Goal: Transaction & Acquisition: Purchase product/service

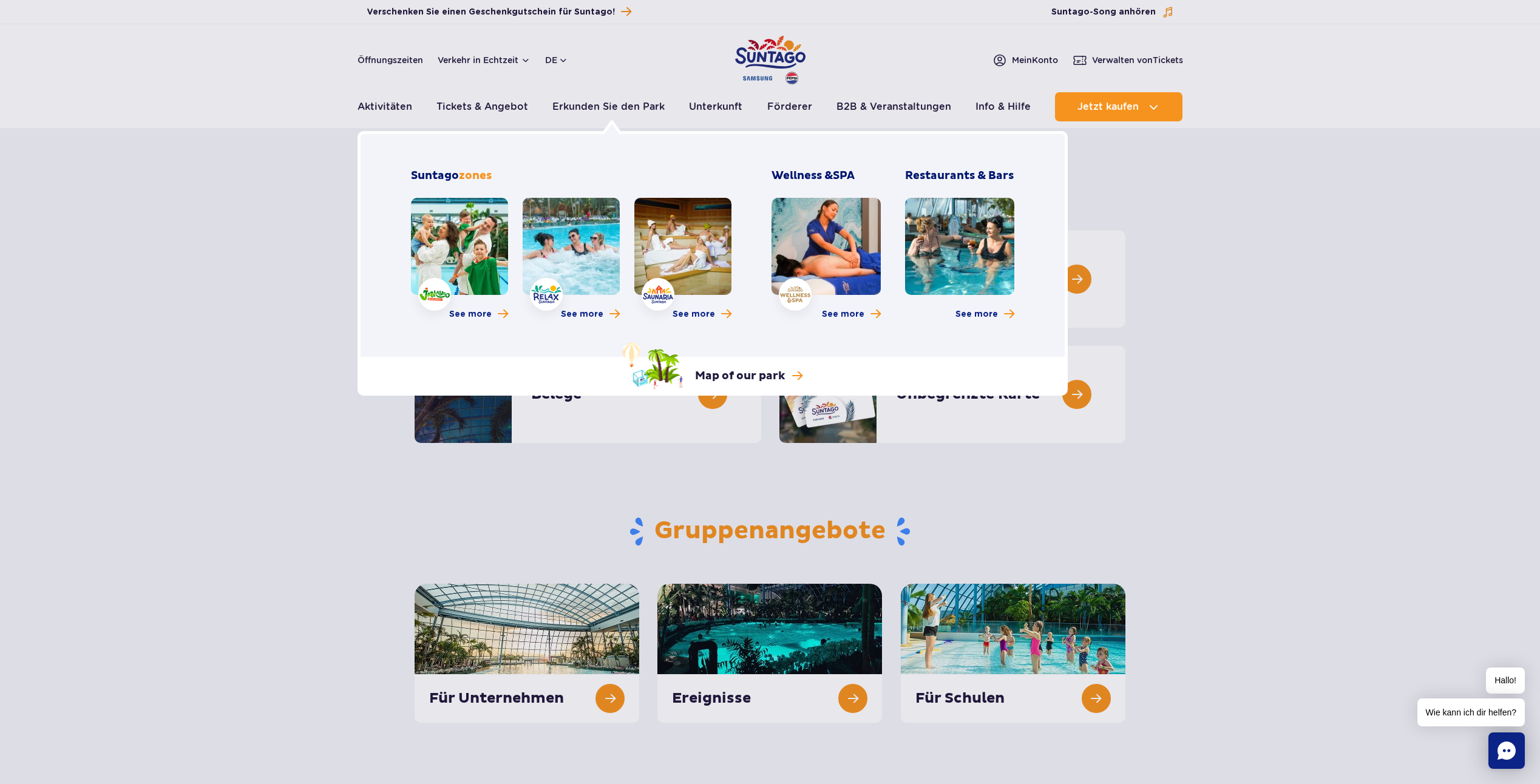
click at [481, 225] on link at bounding box center [460, 246] width 97 height 97
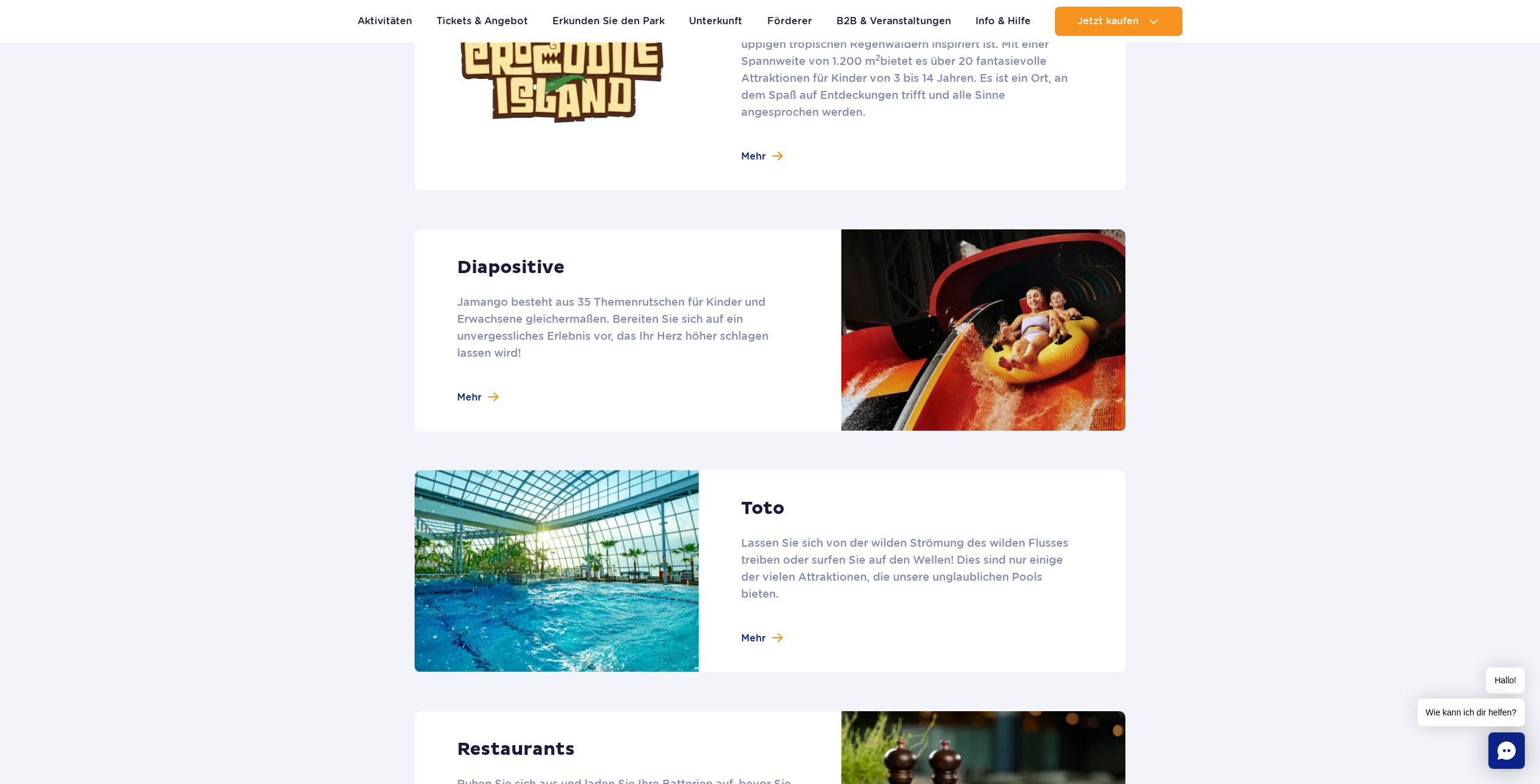
scroll to position [850, 0]
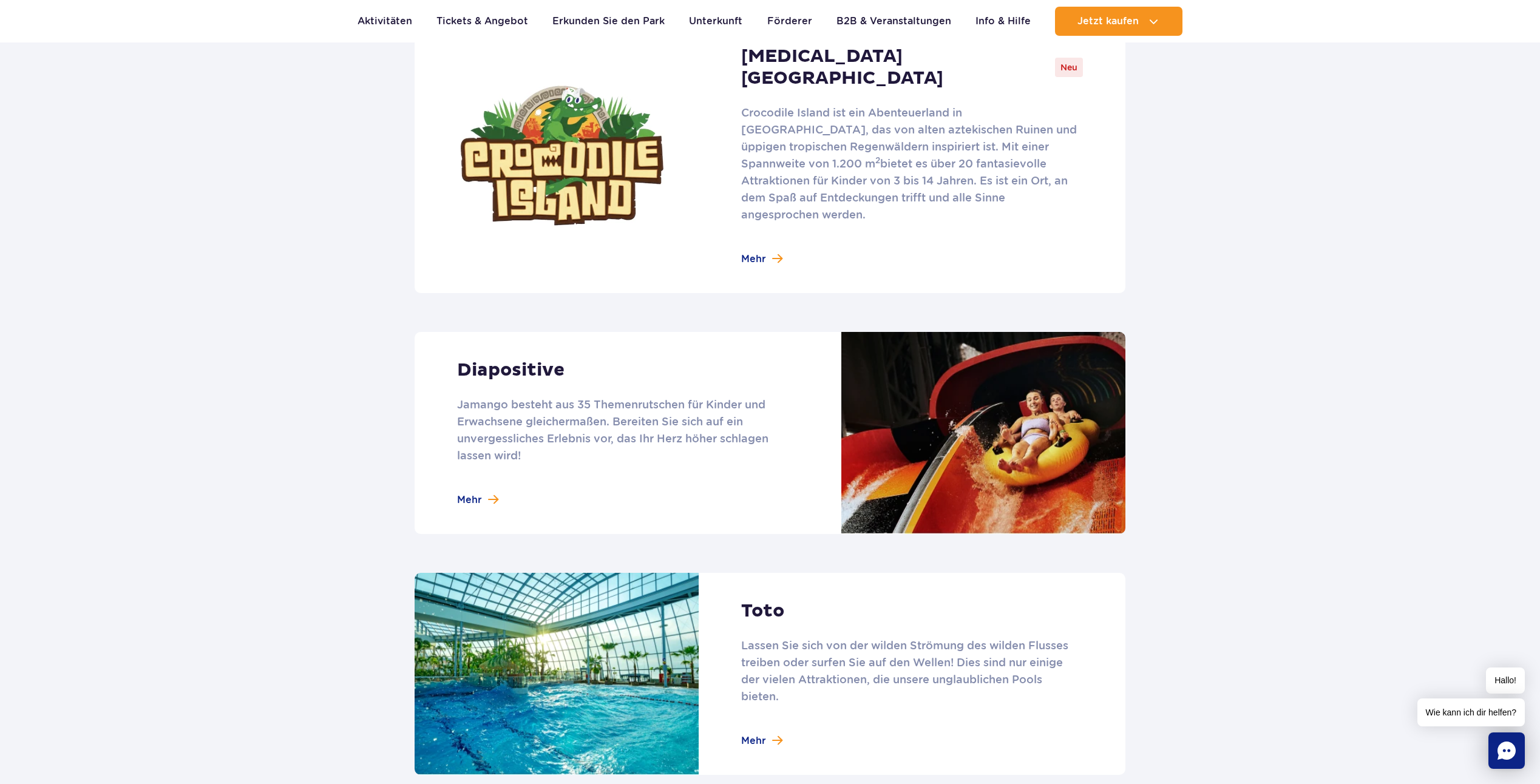
click at [1050, 463] on link at bounding box center [770, 434] width 711 height 202
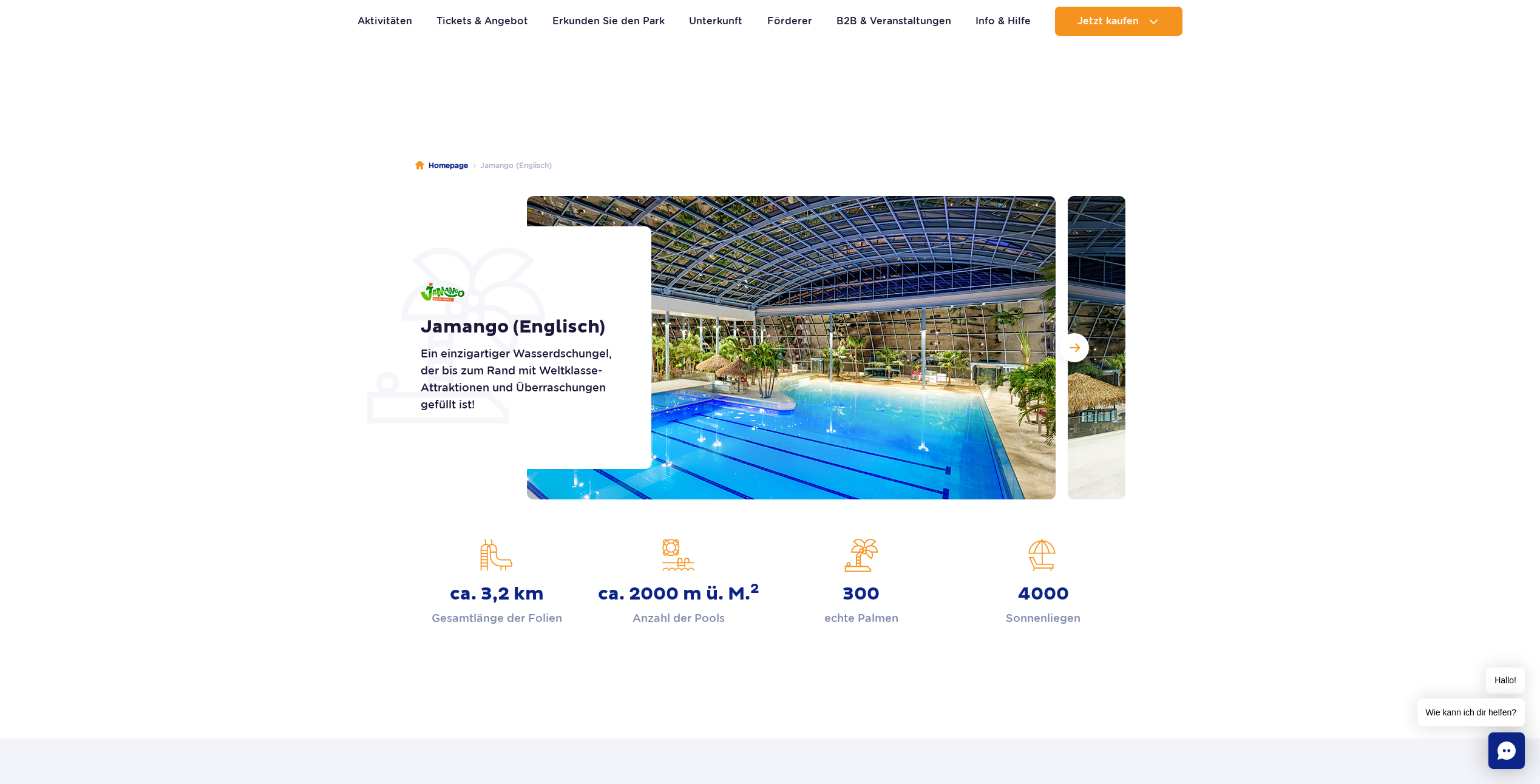
scroll to position [0, 0]
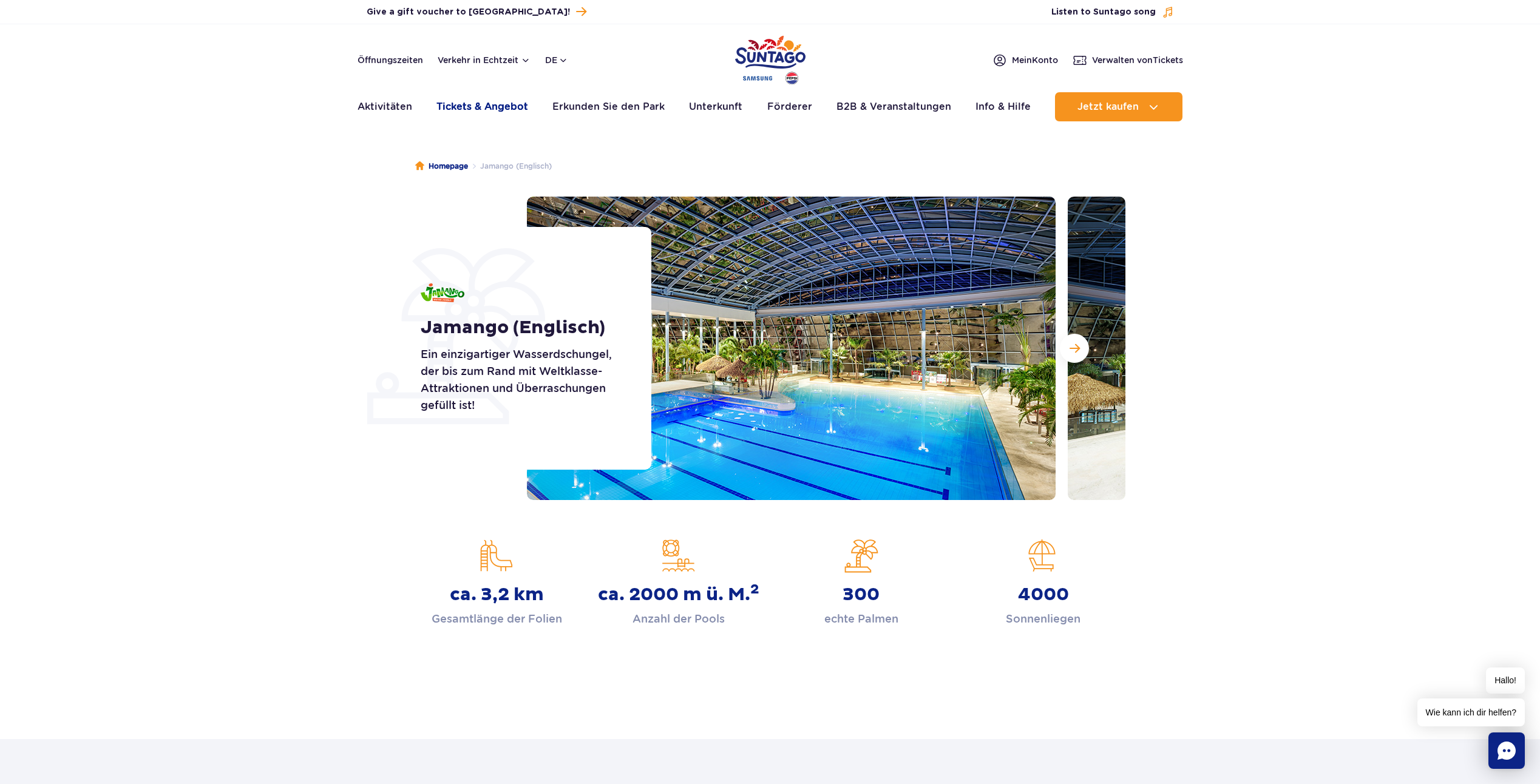
click at [511, 108] on link "Tickets & Angebot" at bounding box center [482, 107] width 92 height 29
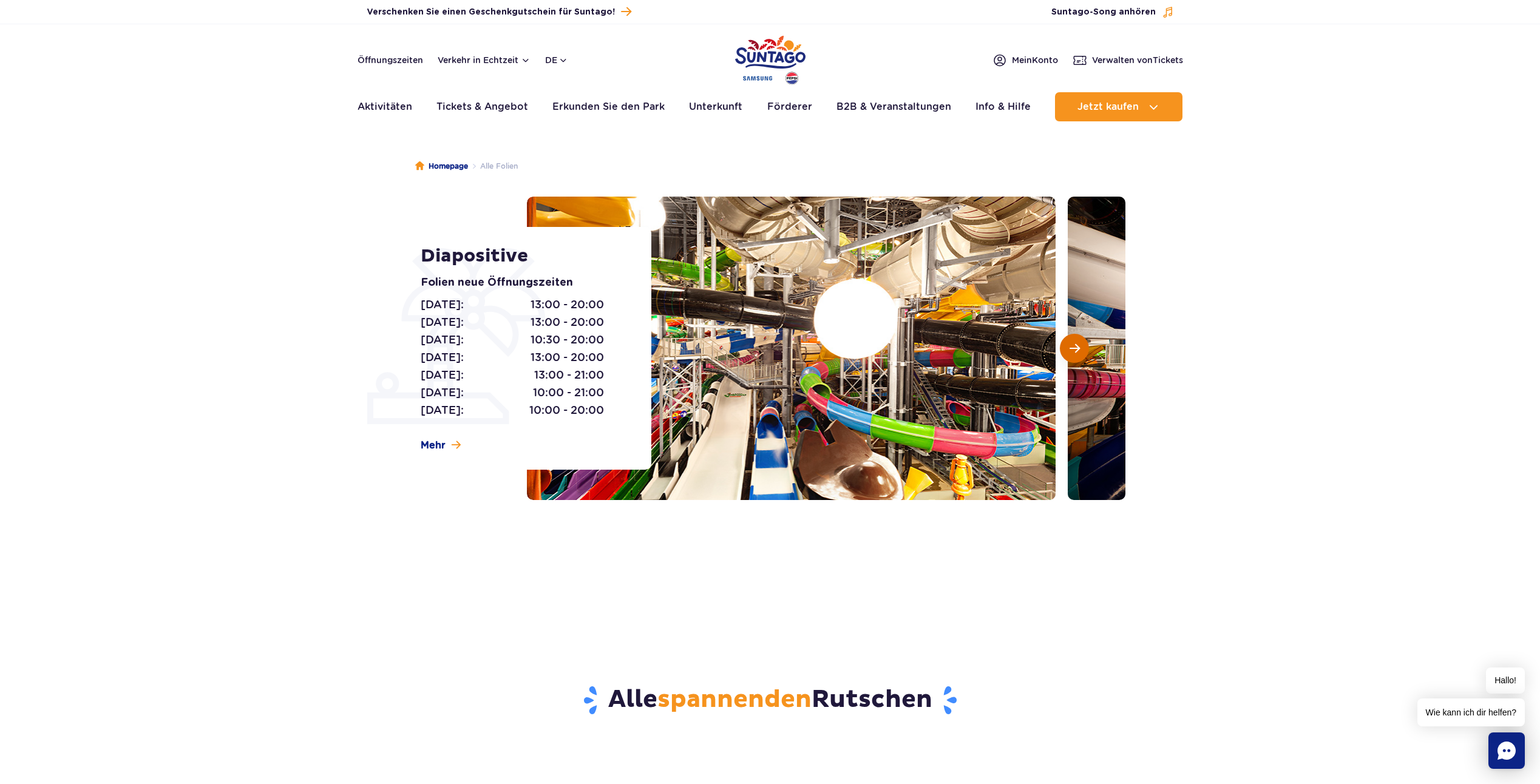
click at [1077, 353] on span "Nächste Folie" at bounding box center [1075, 348] width 10 height 11
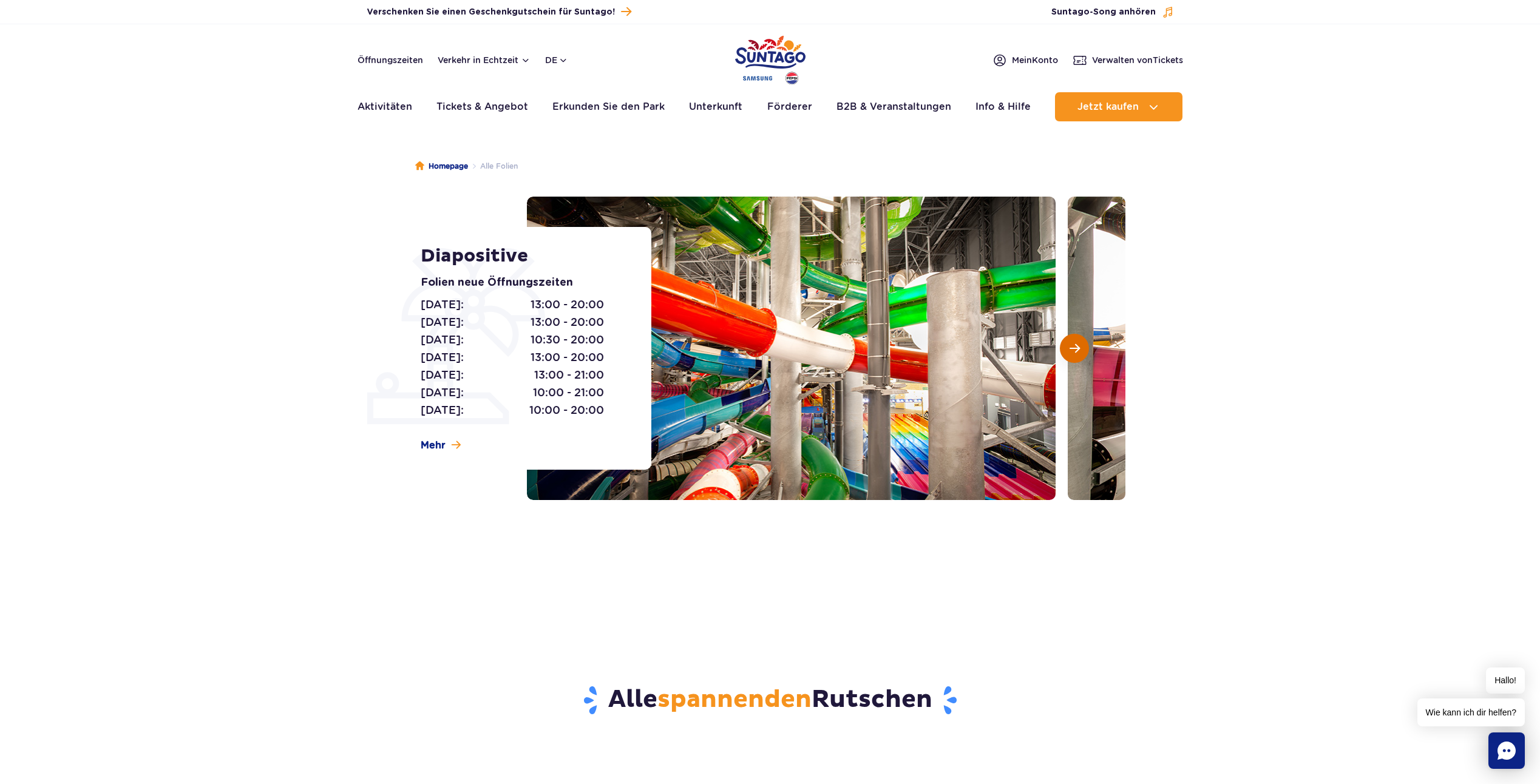
click at [1077, 353] on span "Nächste Folie" at bounding box center [1075, 348] width 10 height 11
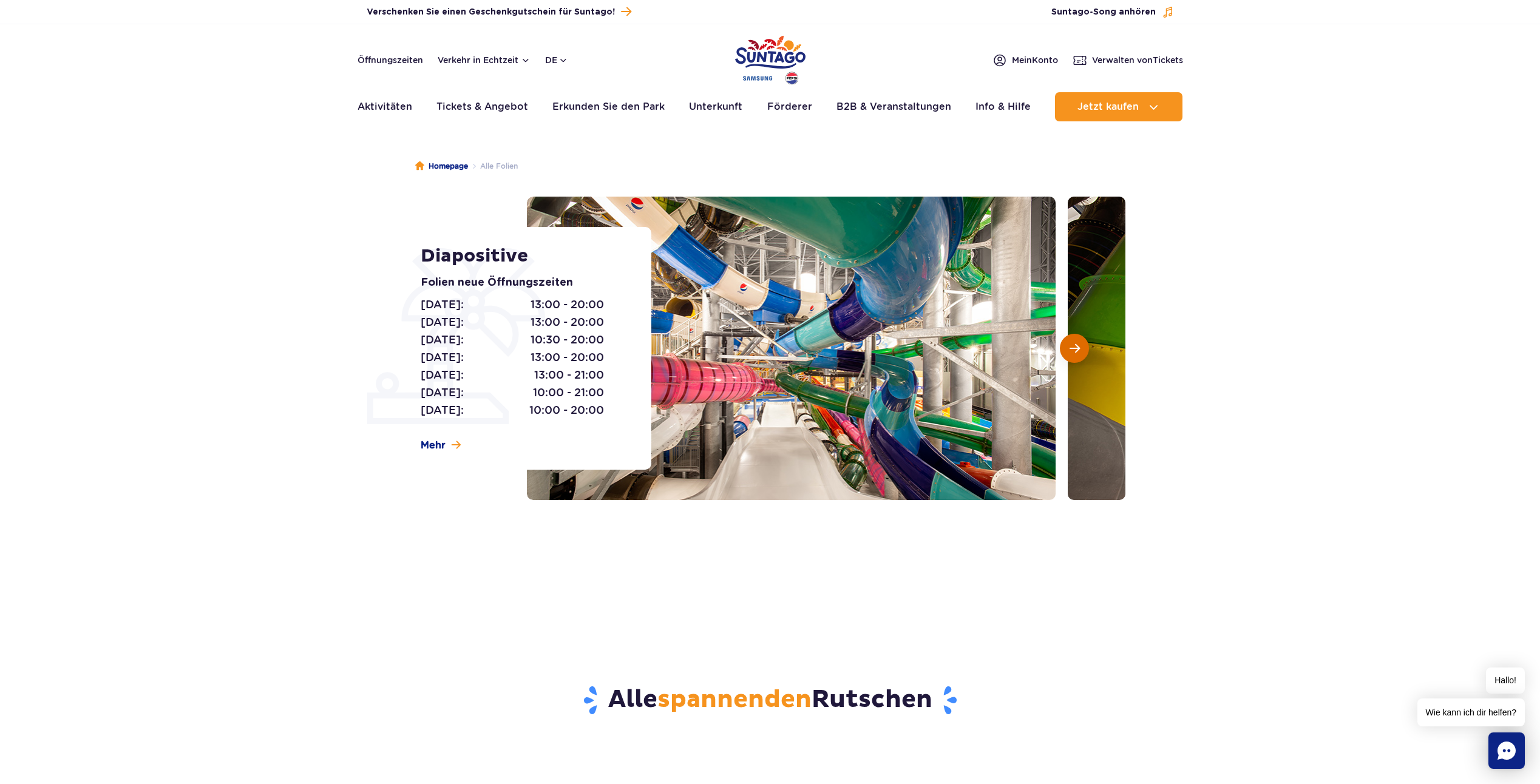
click at [1077, 353] on span "Nächste Folie" at bounding box center [1075, 348] width 10 height 11
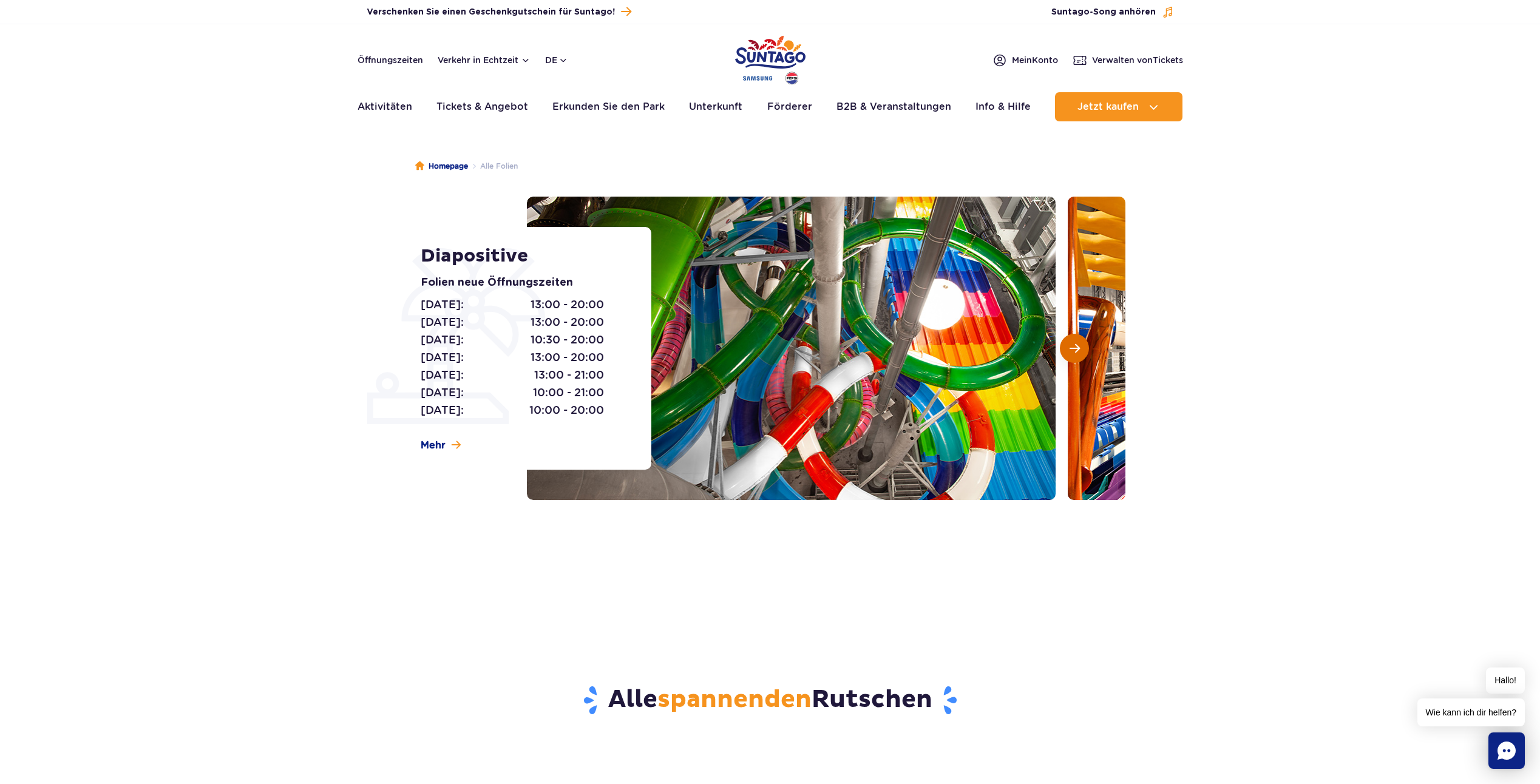
click at [1077, 353] on span "Nächste Folie" at bounding box center [1075, 348] width 10 height 11
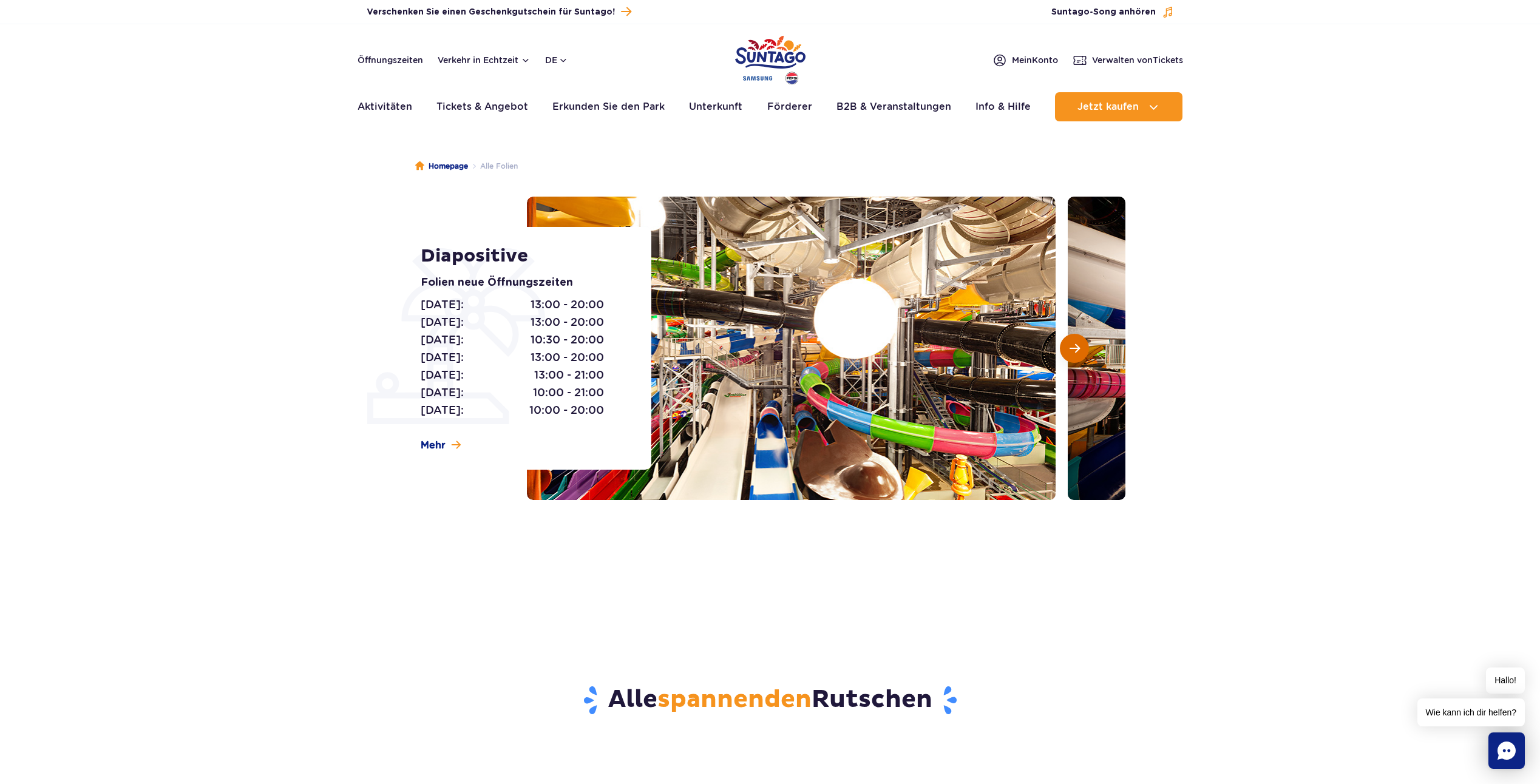
click at [1077, 353] on span "Nächste Folie" at bounding box center [1075, 348] width 10 height 11
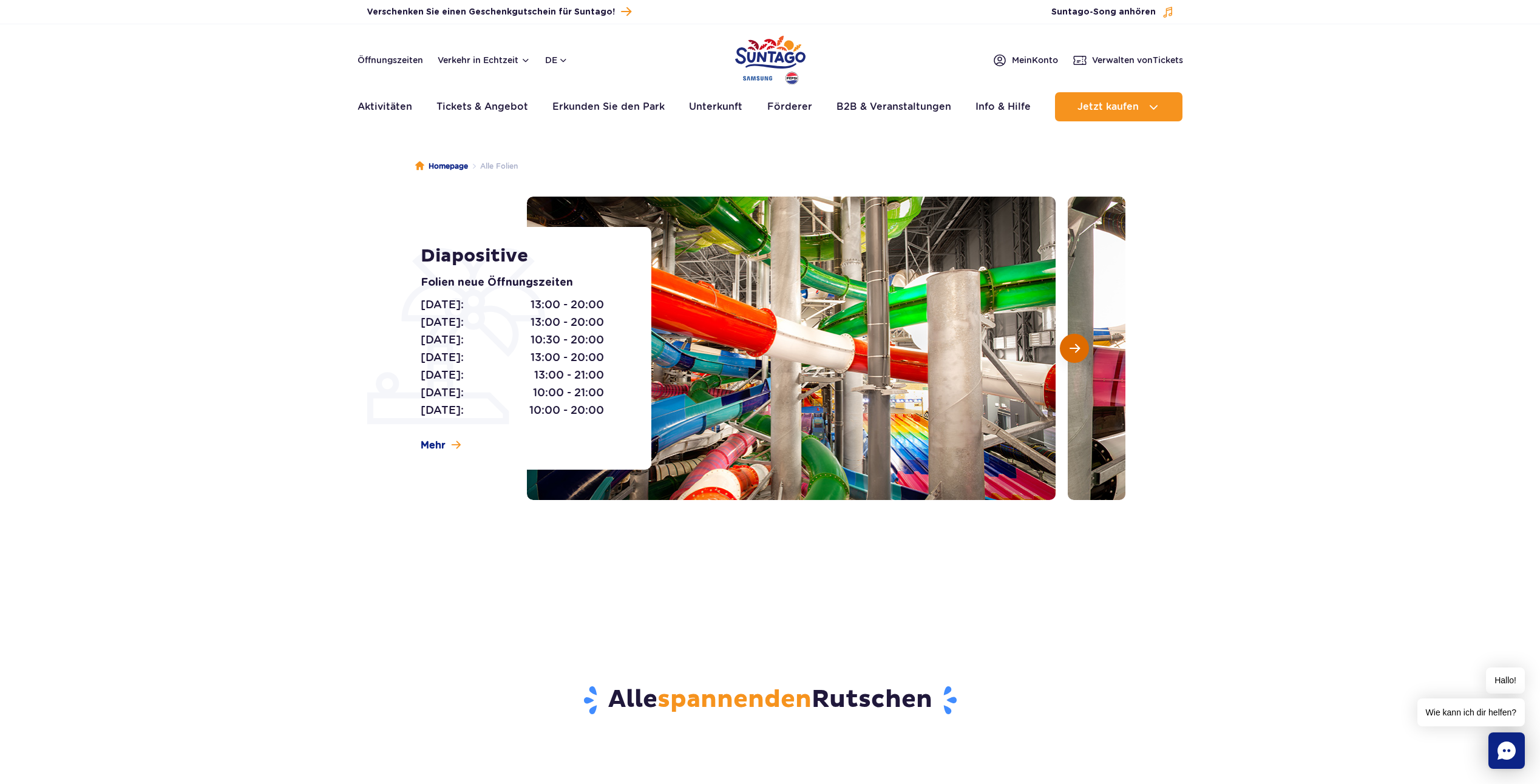
click at [1077, 353] on span "Nächste Folie" at bounding box center [1075, 348] width 10 height 11
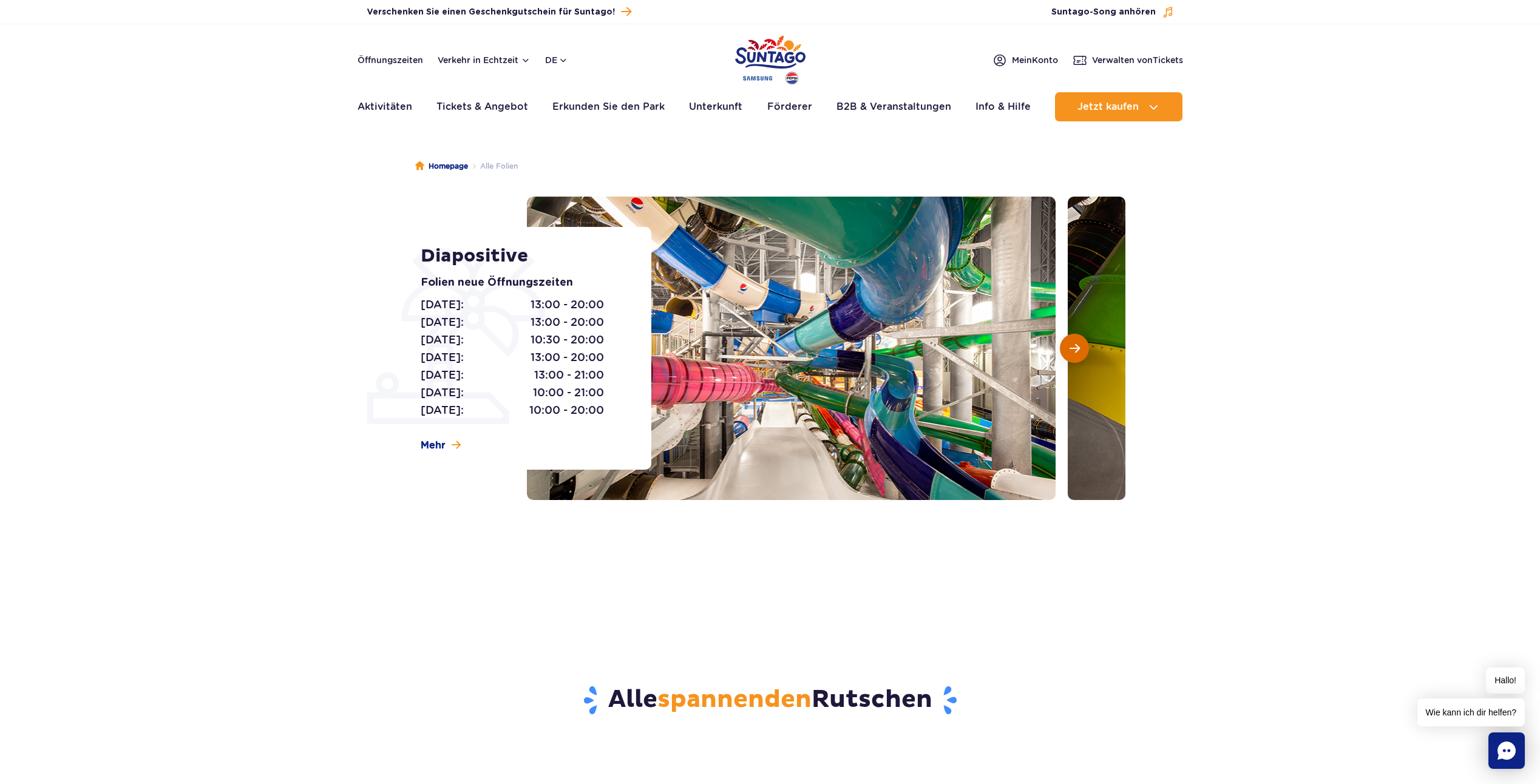
click at [1077, 353] on span "Nächste Folie" at bounding box center [1075, 348] width 10 height 11
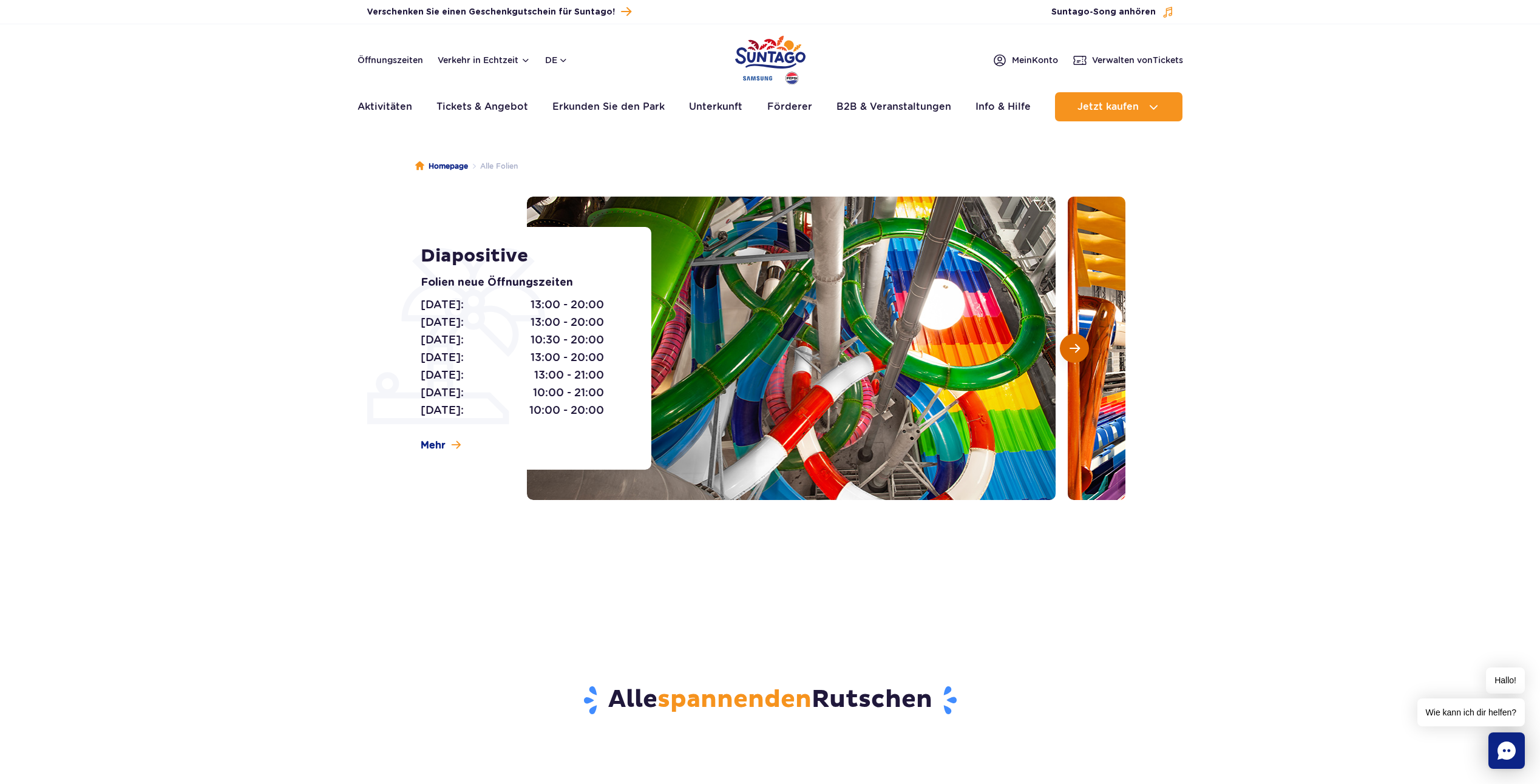
click at [1077, 353] on span "Nächste Folie" at bounding box center [1075, 348] width 10 height 11
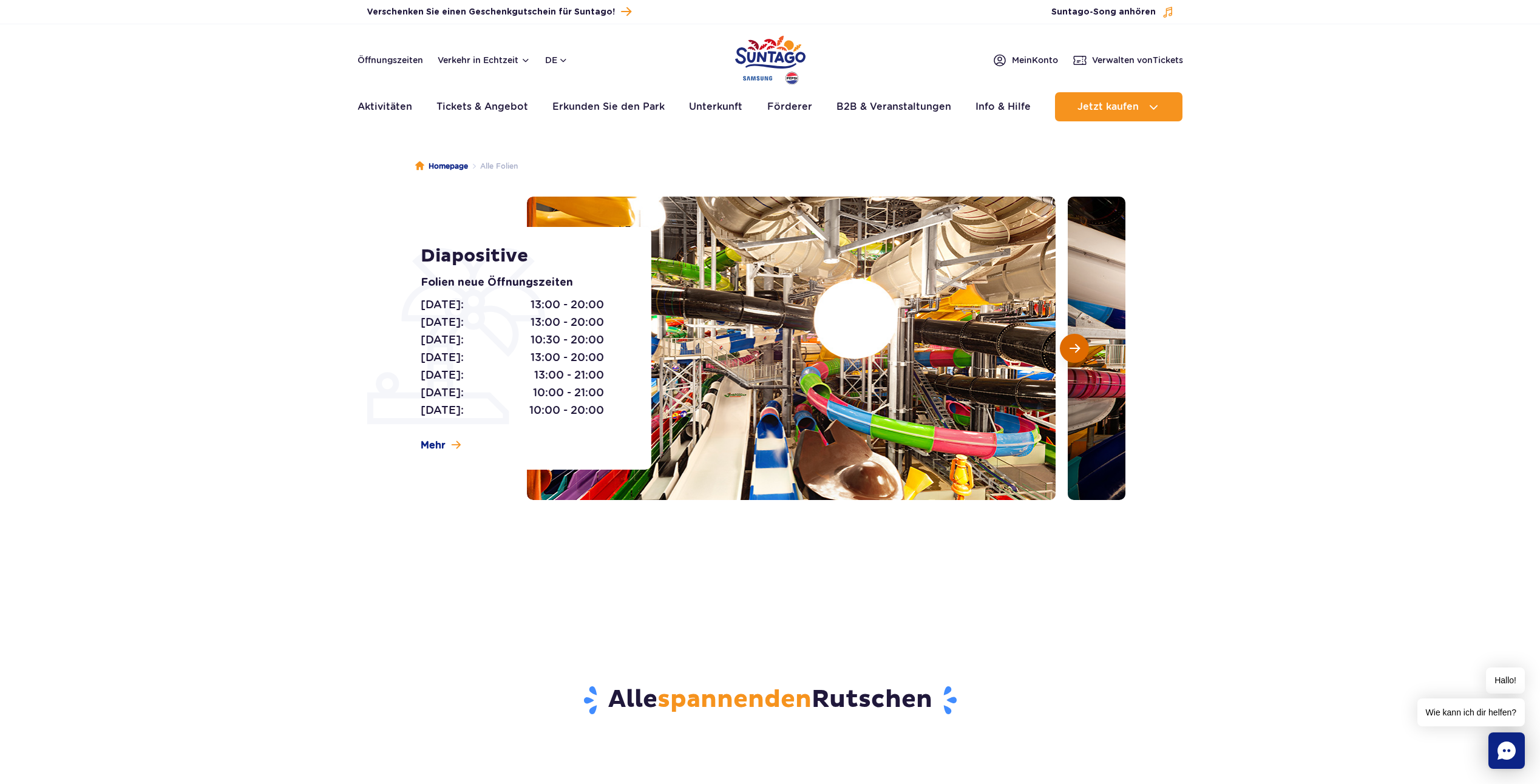
click at [1077, 353] on span "Nächste Folie" at bounding box center [1075, 348] width 10 height 11
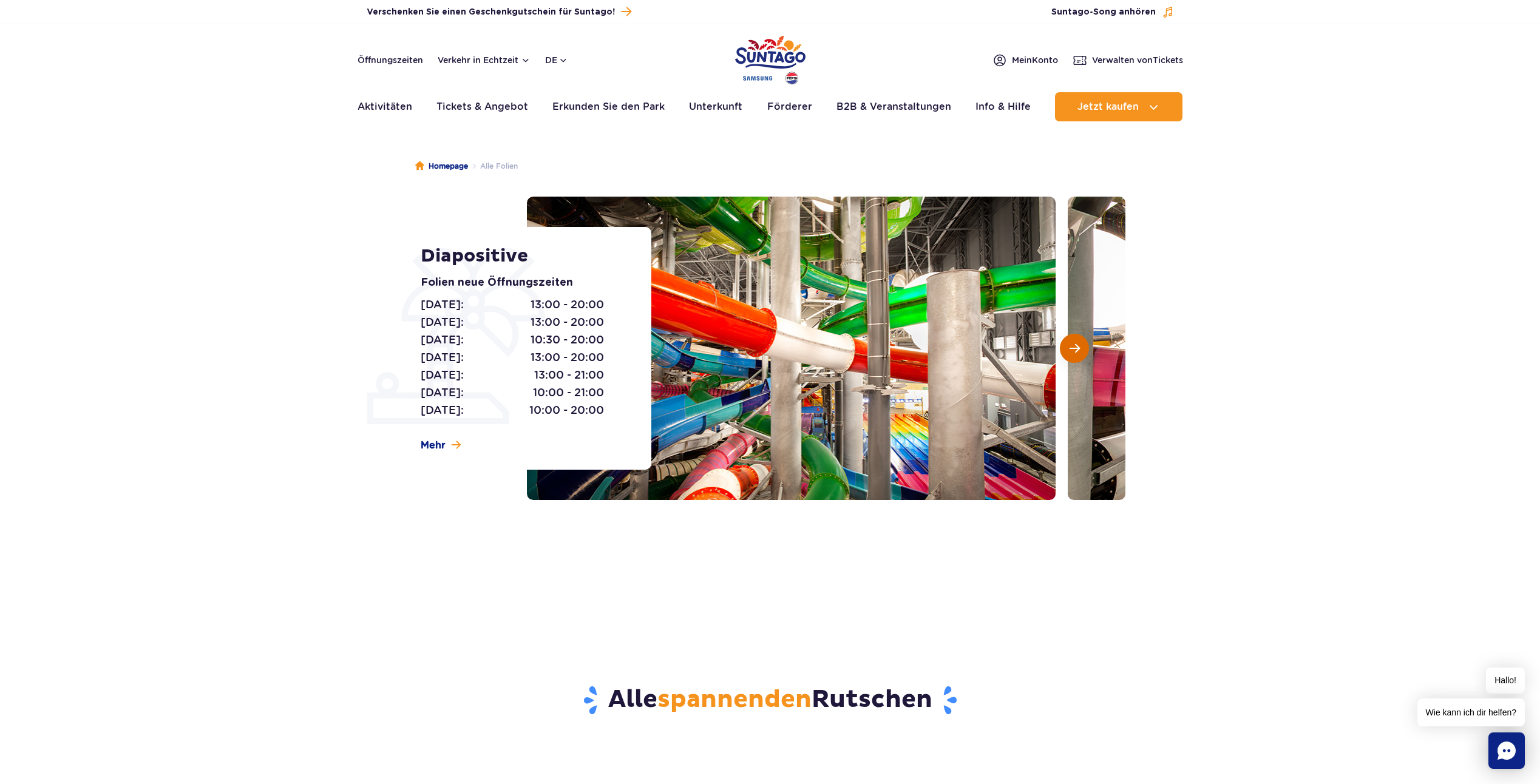
click at [1077, 353] on span "Nächste Folie" at bounding box center [1075, 348] width 10 height 11
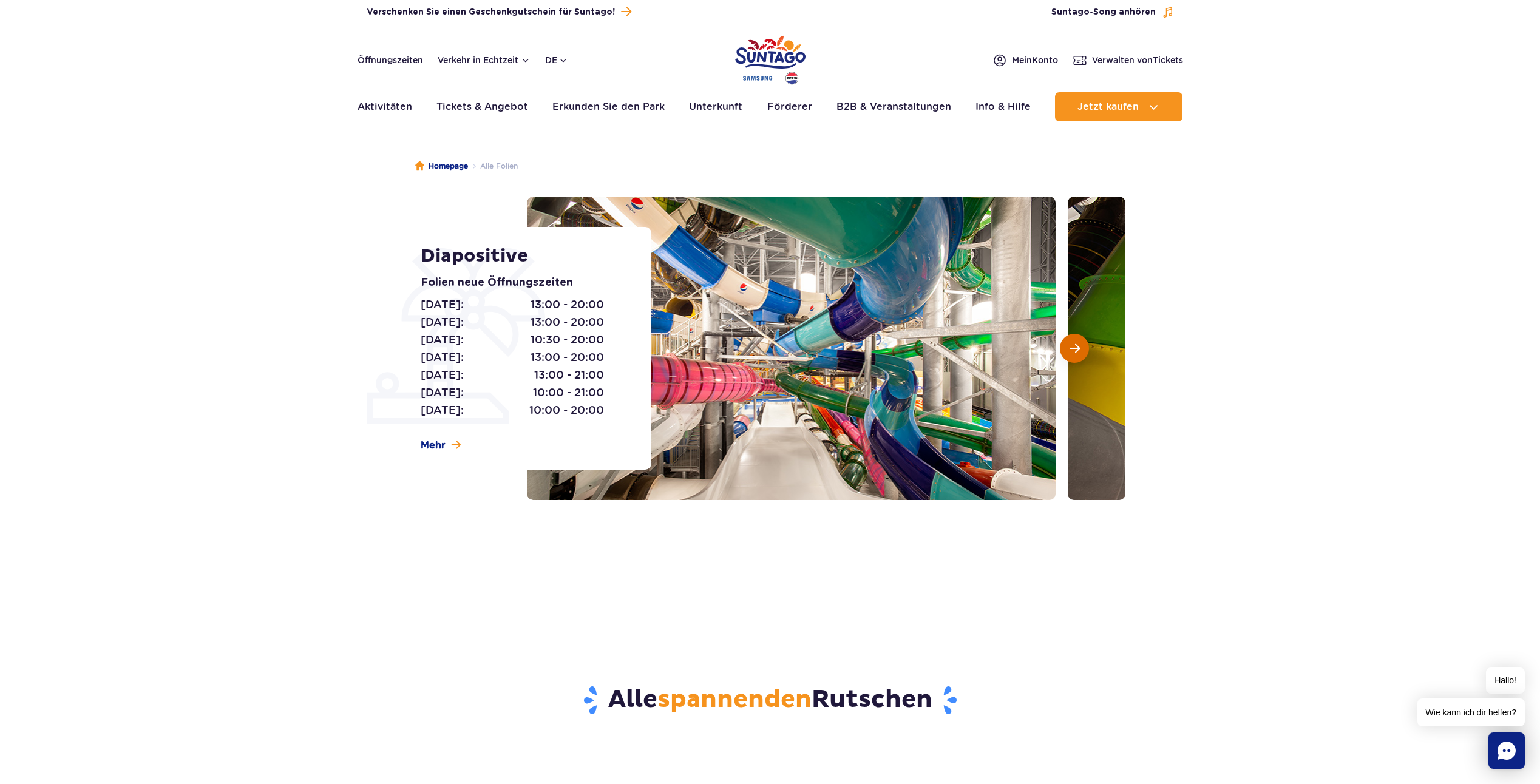
click at [1077, 353] on span "Nächste Folie" at bounding box center [1075, 348] width 10 height 11
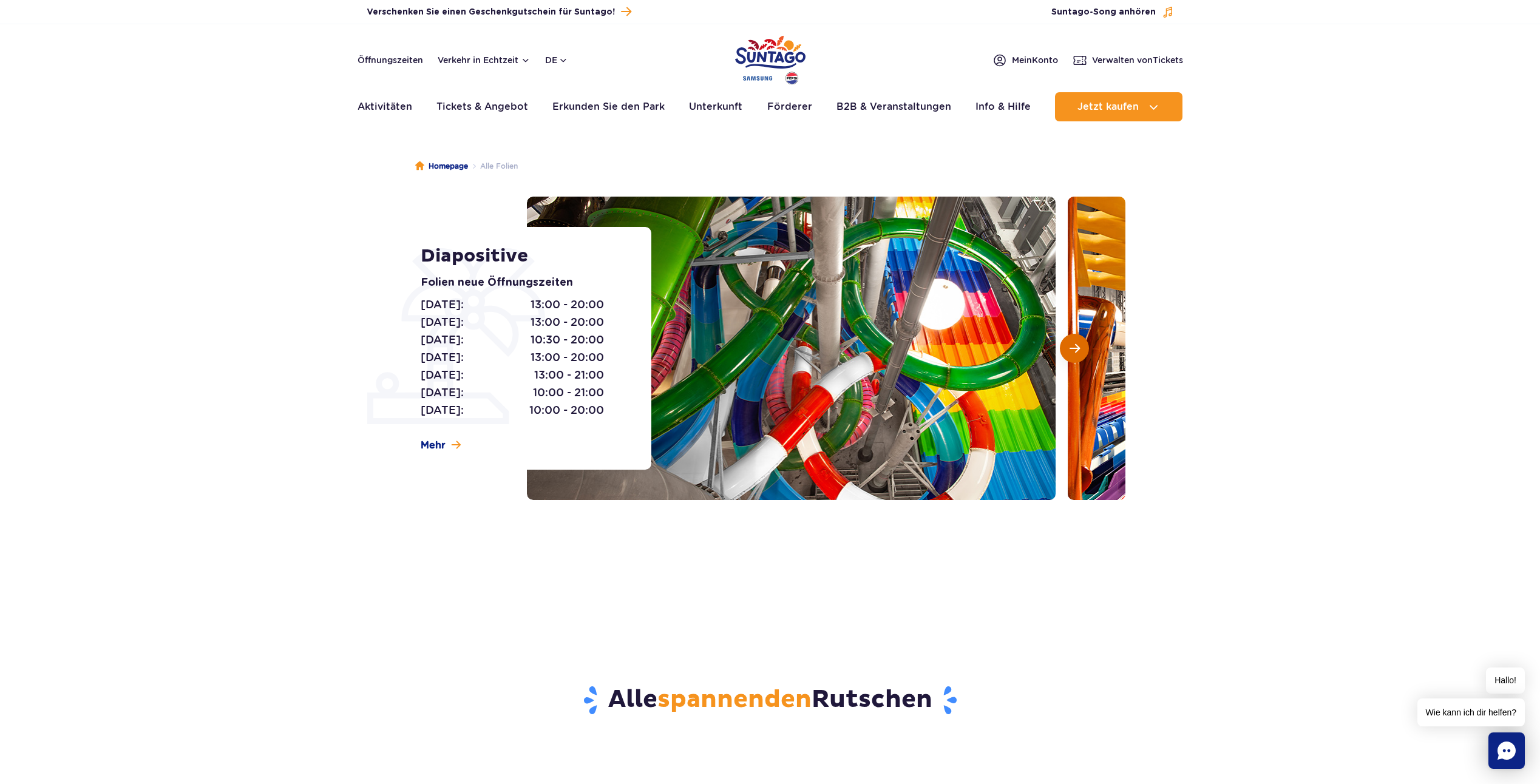
click at [1077, 353] on span "Nächste Folie" at bounding box center [1075, 348] width 10 height 11
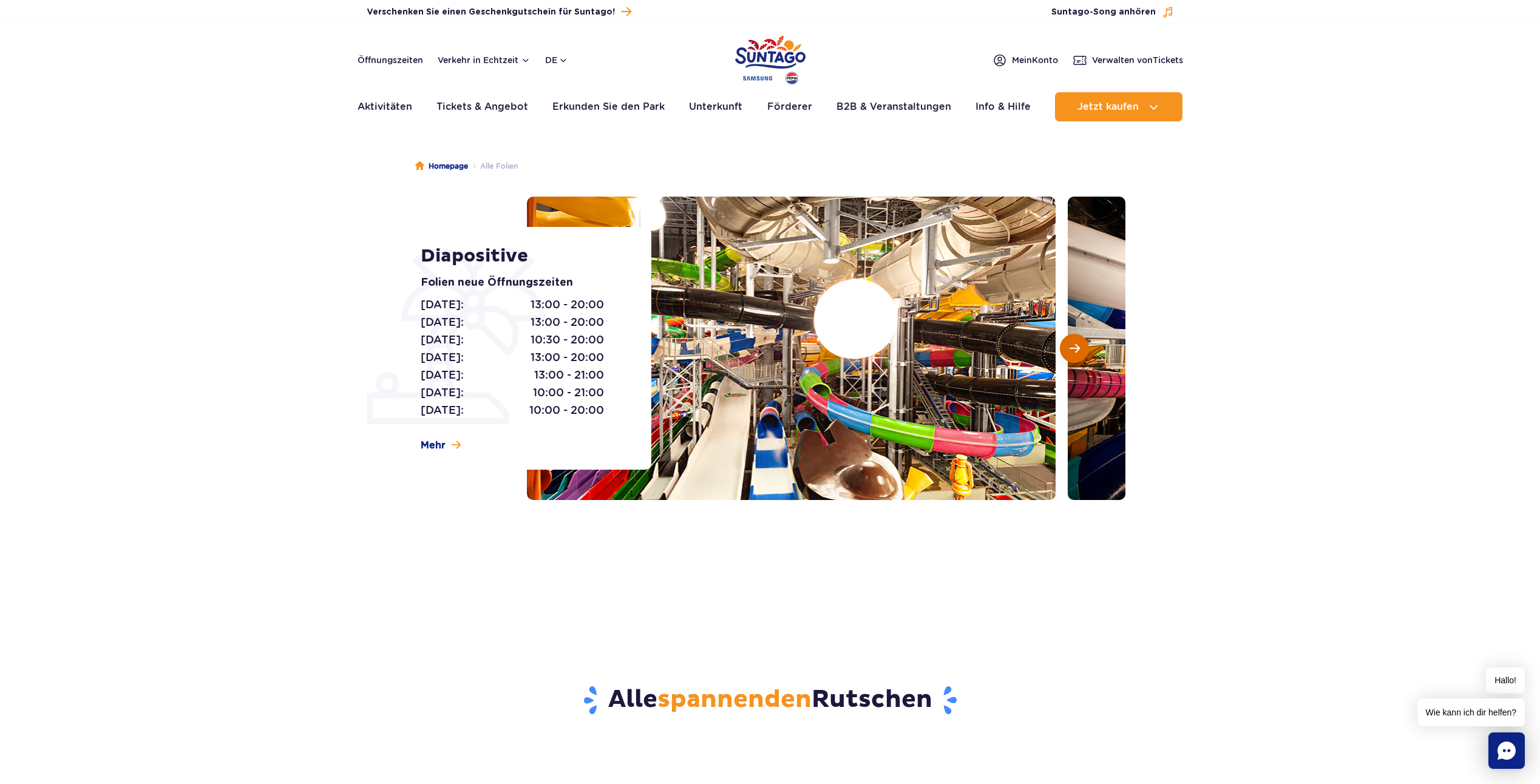
click at [1077, 353] on span "Nächste Folie" at bounding box center [1075, 348] width 10 height 11
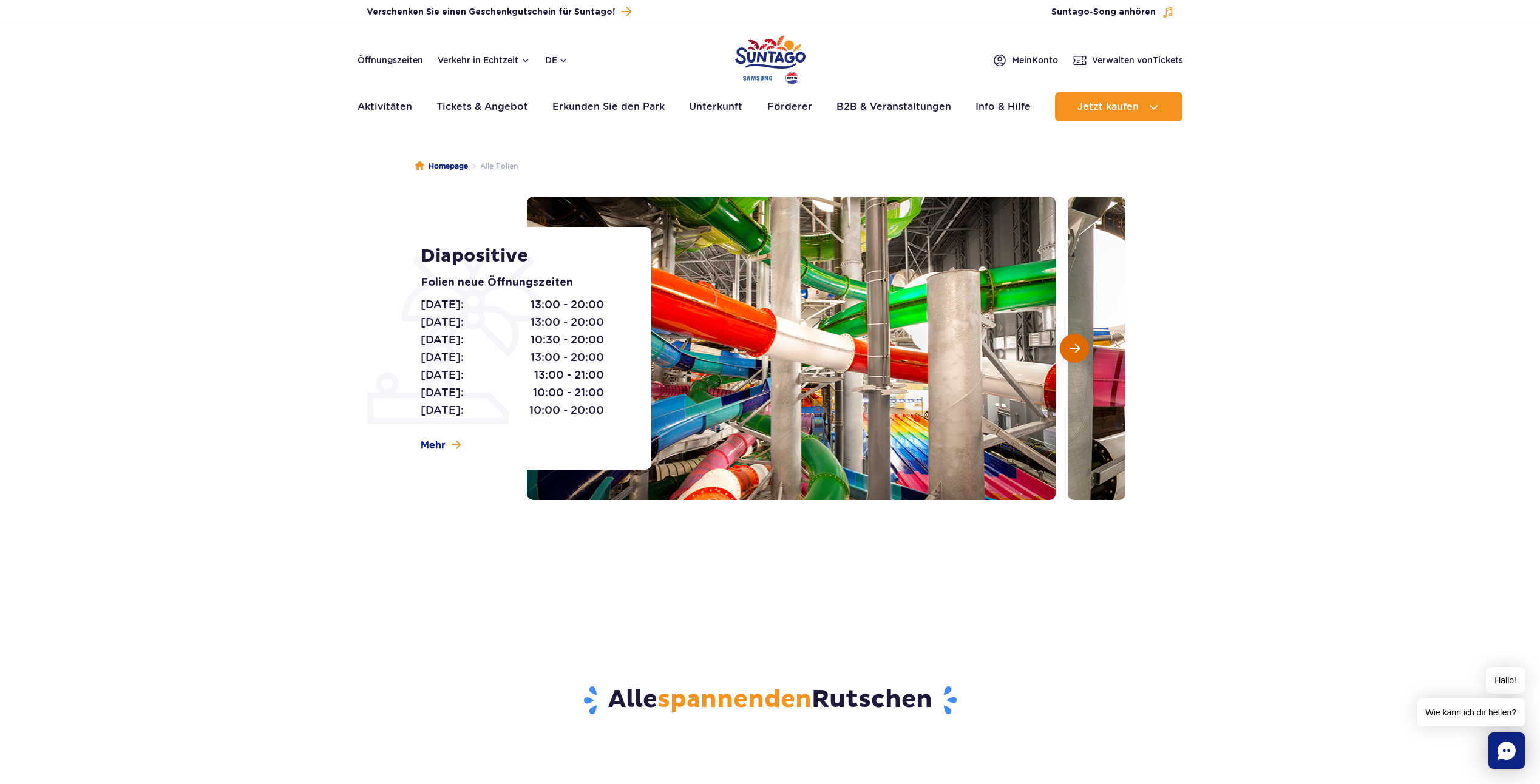
click at [1077, 353] on span "Nächste Folie" at bounding box center [1075, 348] width 10 height 11
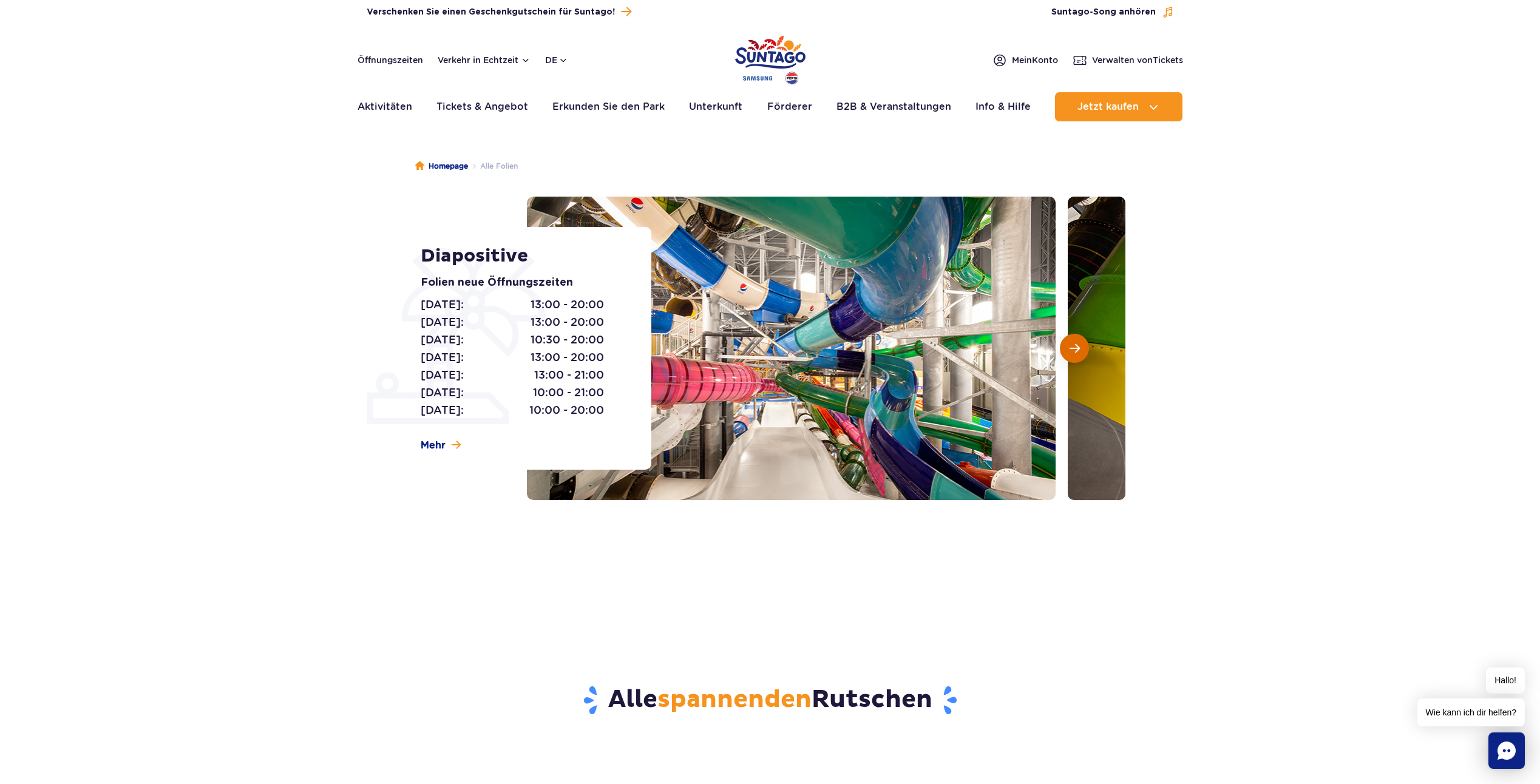
click at [1077, 353] on span "Nächste Folie" at bounding box center [1075, 348] width 10 height 11
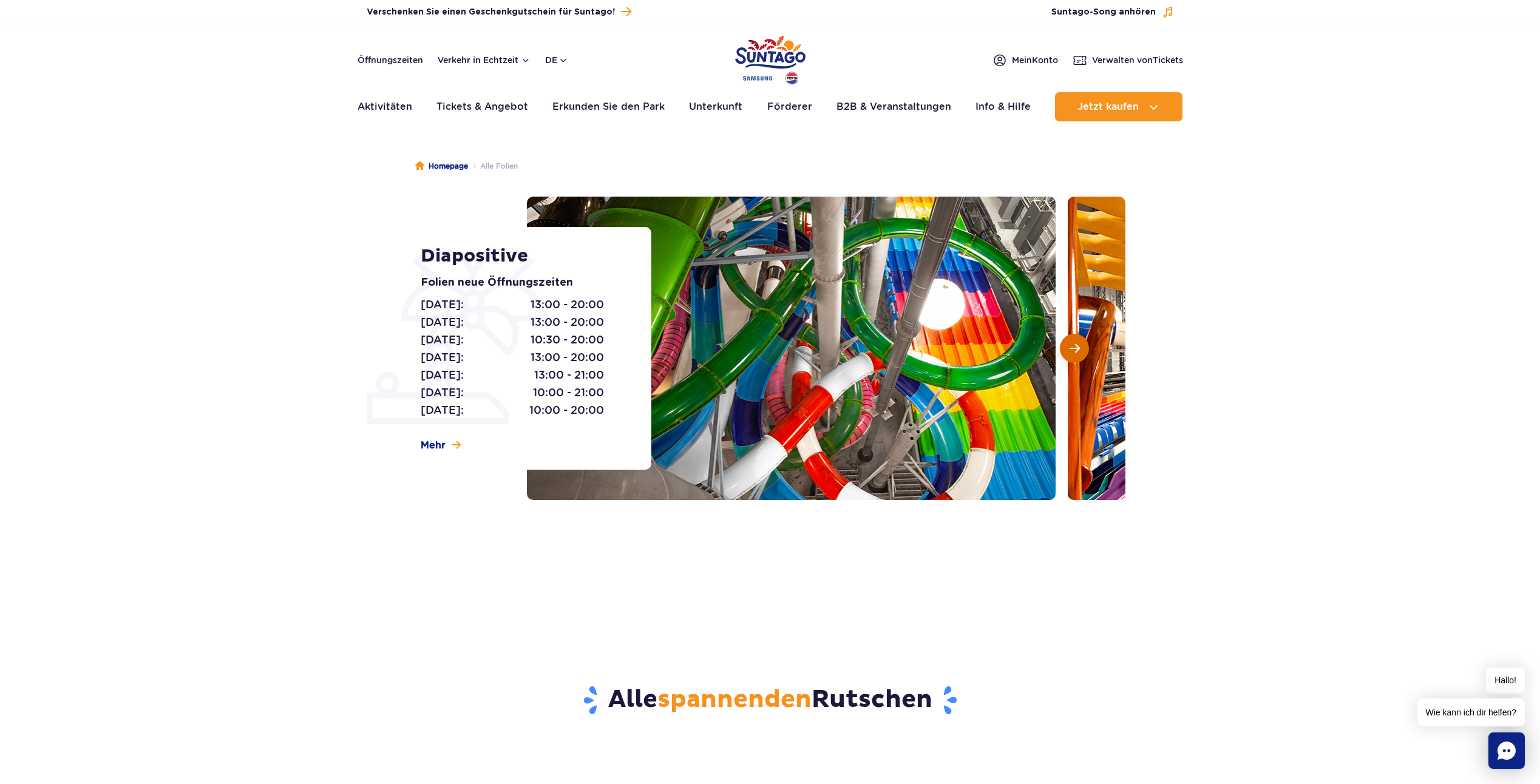
click at [1077, 353] on span "Nächste Folie" at bounding box center [1075, 348] width 10 height 11
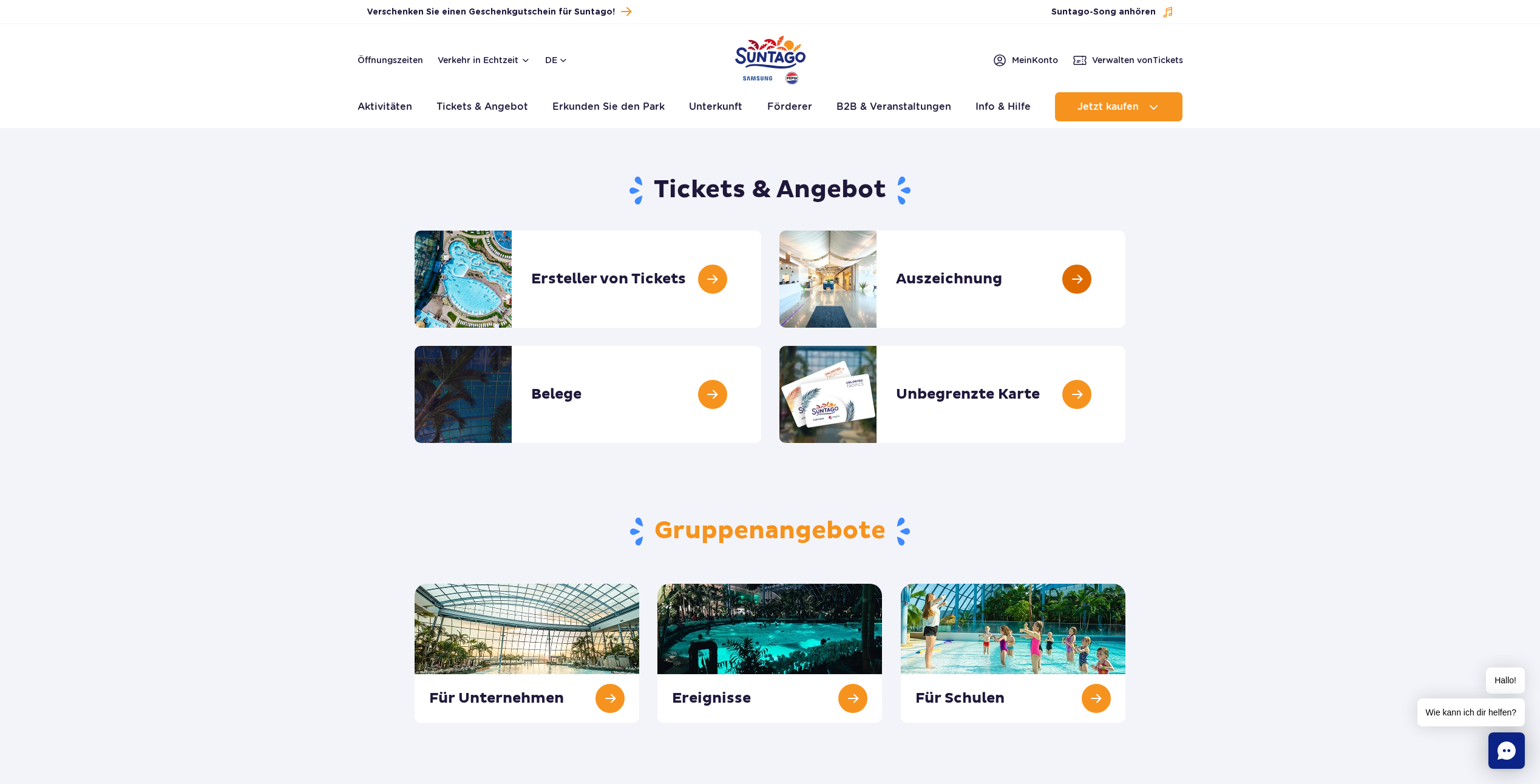
click at [1126, 275] on link at bounding box center [1126, 279] width 0 height 97
click at [762, 276] on link at bounding box center [762, 279] width 0 height 97
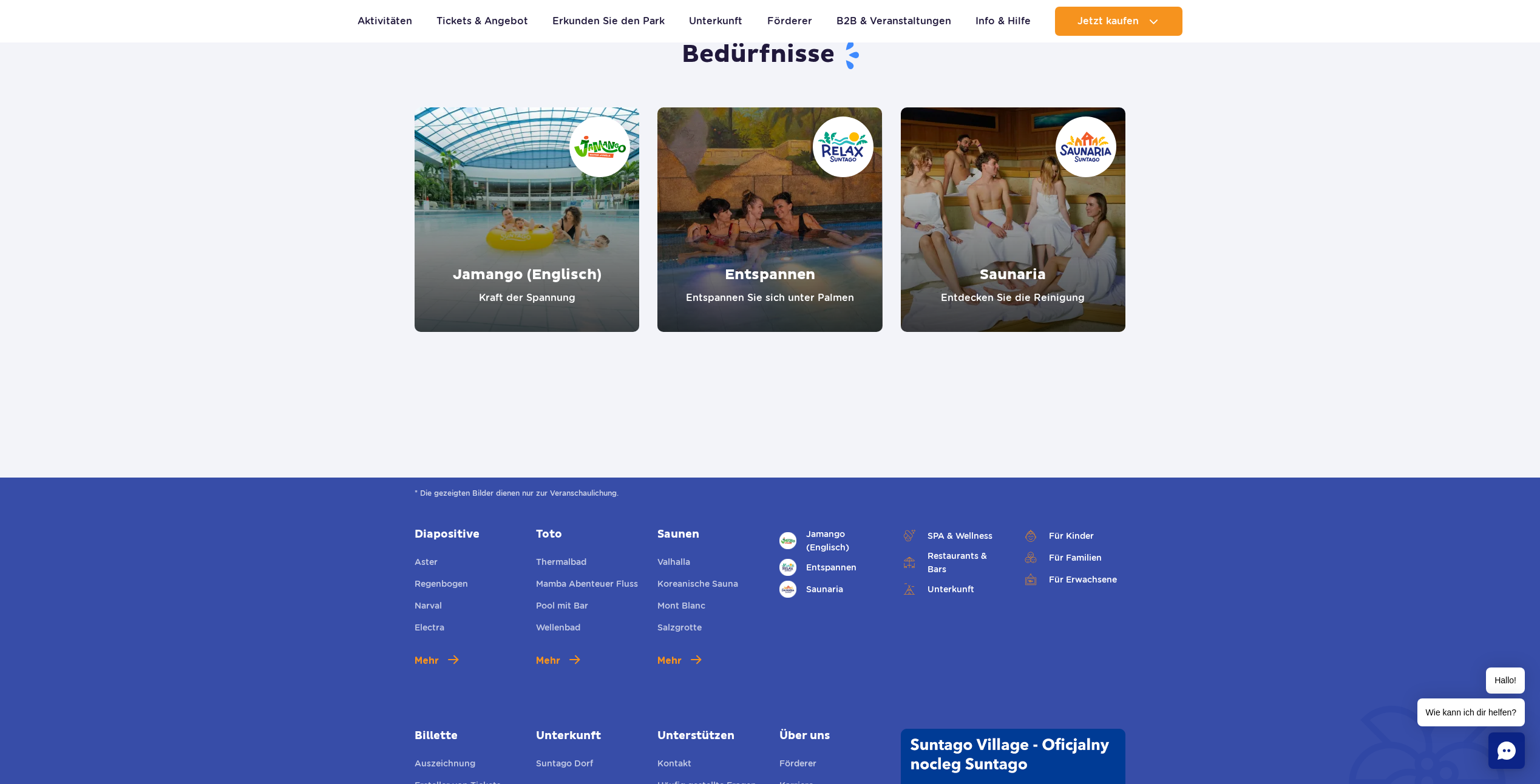
scroll to position [1603, 0]
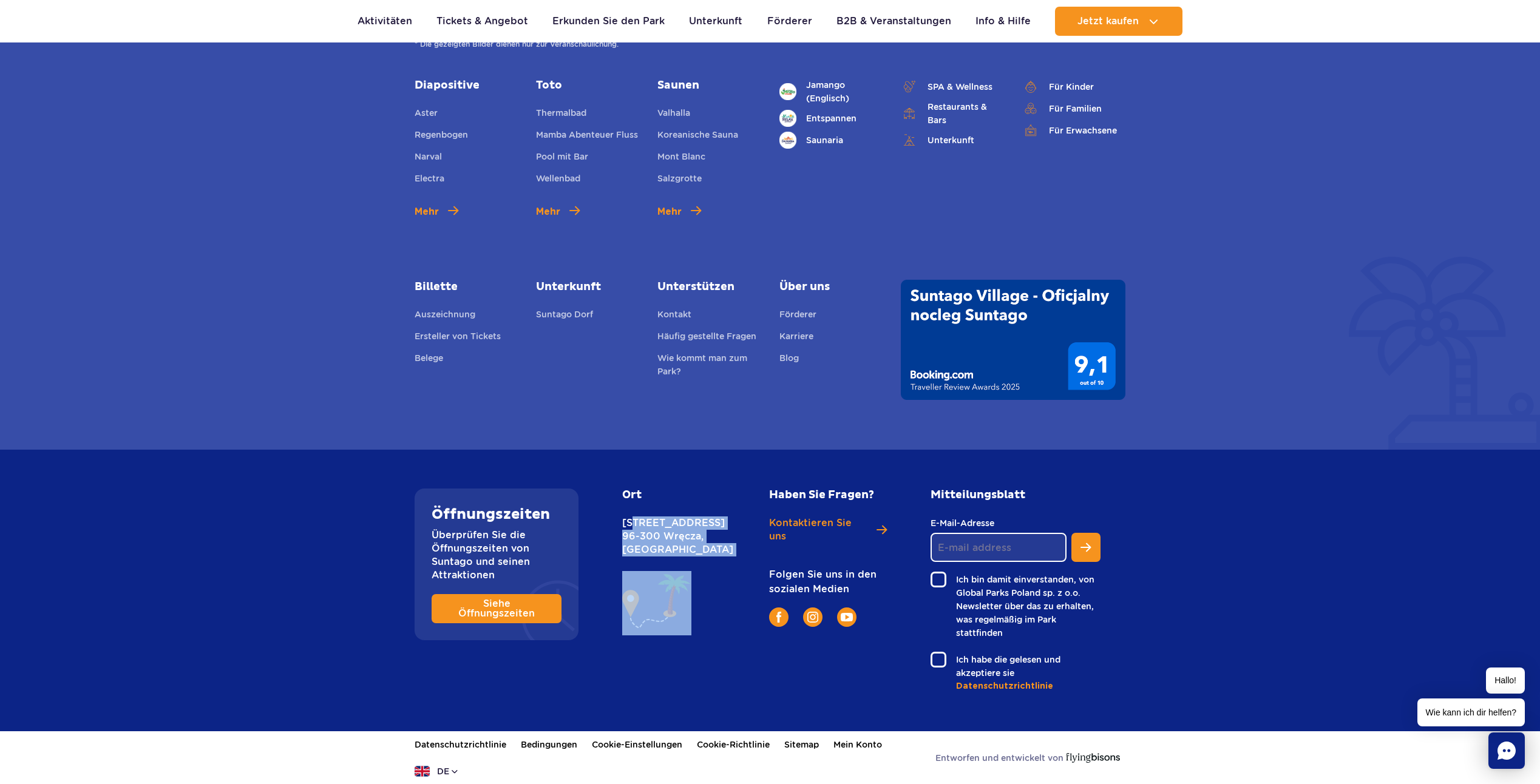
drag, startPoint x: 642, startPoint y: 542, endPoint x: 685, endPoint y: 586, distance: 61.5
click at [685, 586] on div "Ort Nowy Świat 1 Straße 96-300 Wręcza, Polen" at bounding box center [669, 561] width 94 height 147
drag, startPoint x: 685, startPoint y: 586, endPoint x: 681, endPoint y: 564, distance: 22.4
click at [687, 556] on p "Nowy Świat 1 Straße 96-300 Wręcza, Polen" at bounding box center [669, 536] width 94 height 40
drag, startPoint x: 668, startPoint y: 564, endPoint x: 620, endPoint y: 514, distance: 69.3
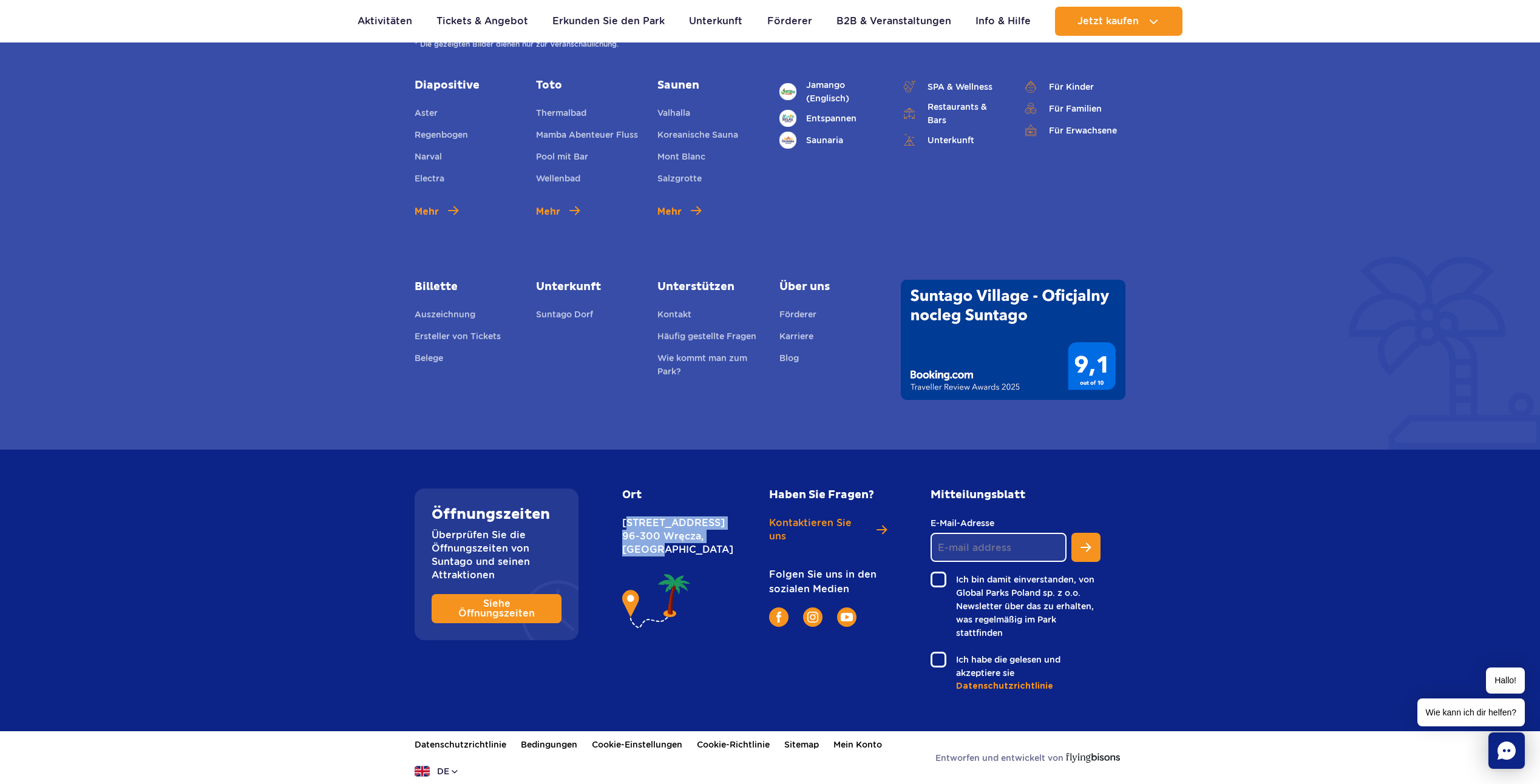
click at [620, 514] on div "Ort Nowy Świat 1 Straße 96-300 Wręcza, Polen" at bounding box center [682, 590] width 138 height 204
copy p "Nowy Świat 1 Straße 96-300 Wręcza, Polen"
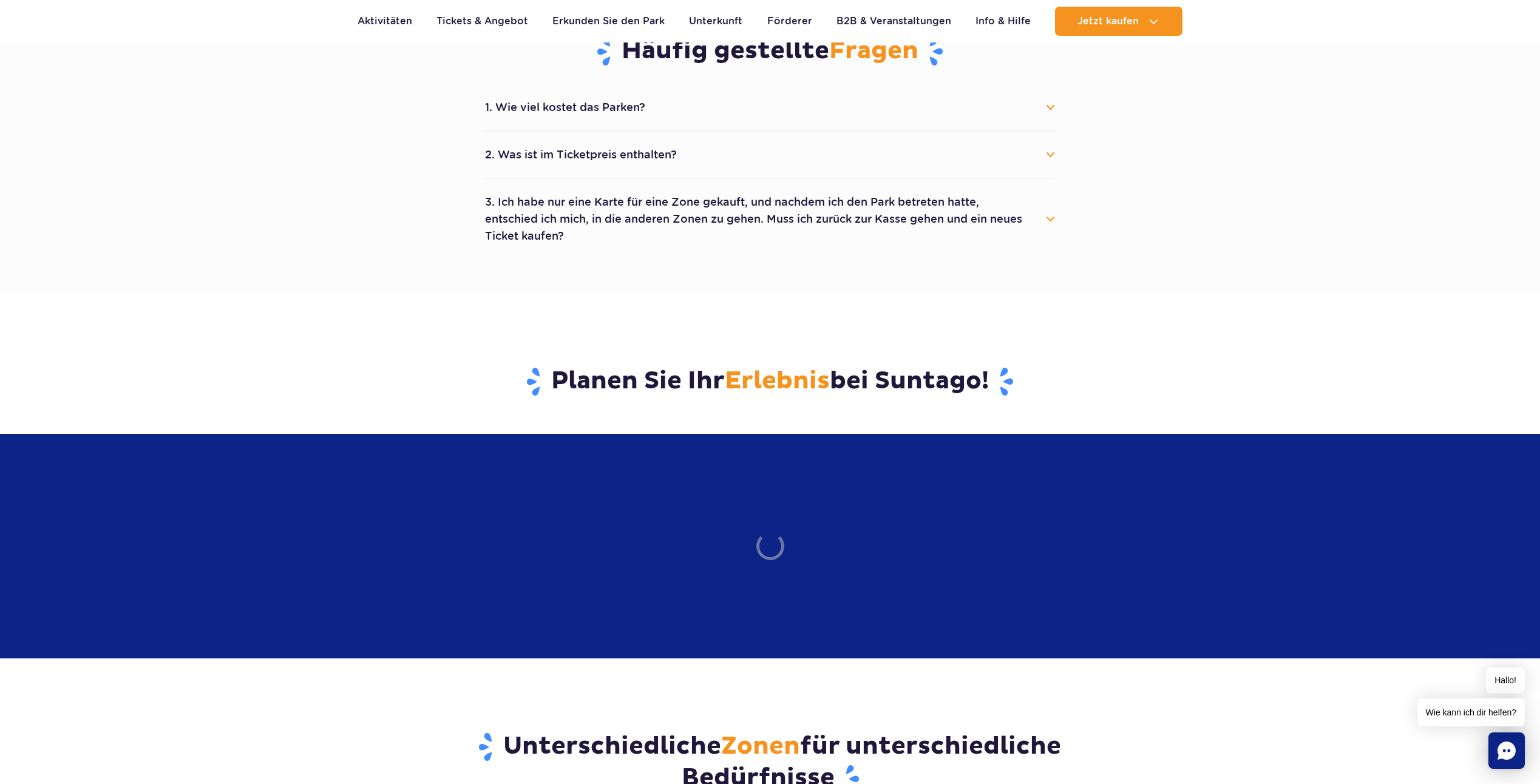
scroll to position [850, 0]
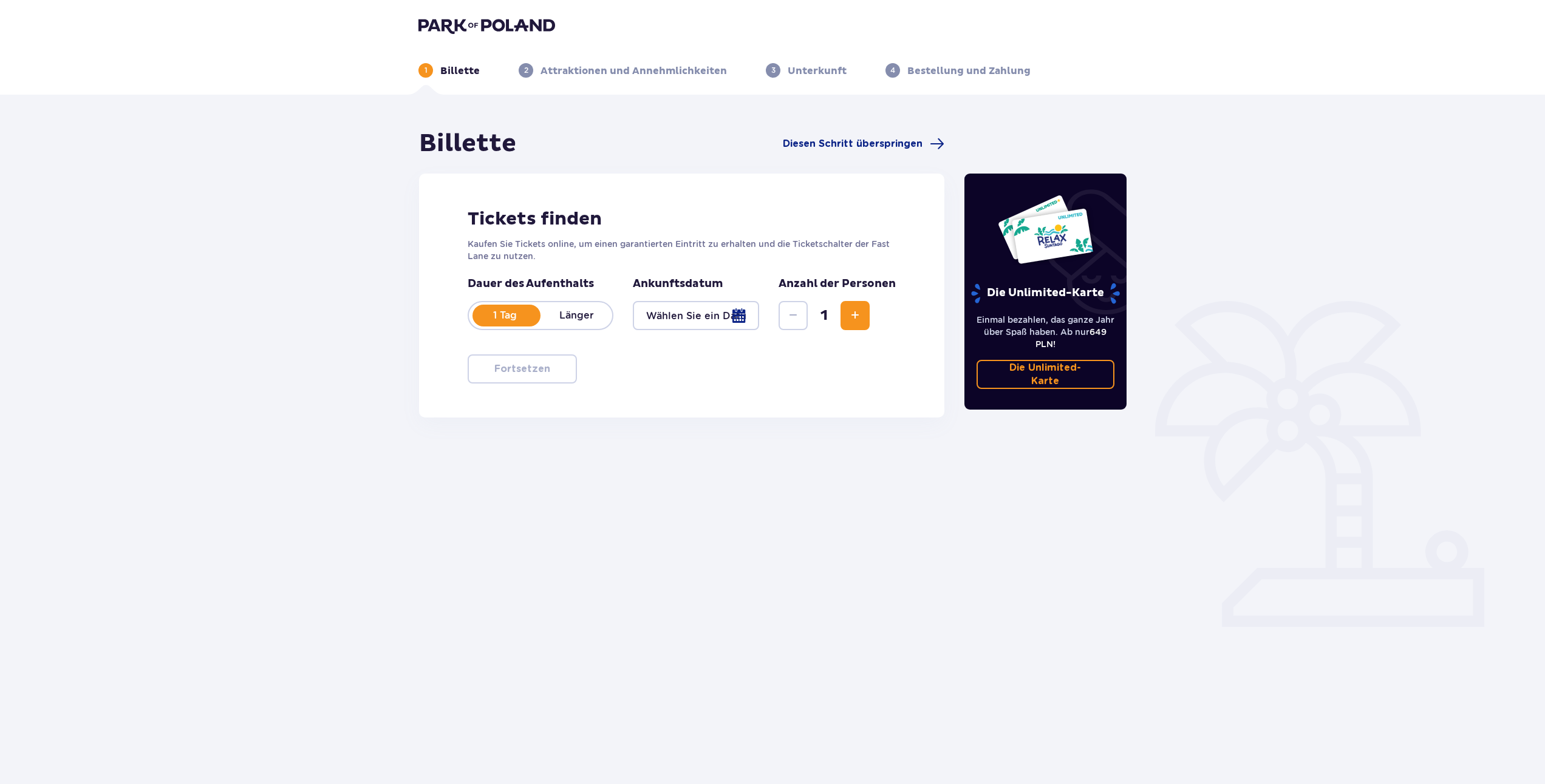
click at [663, 316] on div at bounding box center [696, 316] width 127 height 29
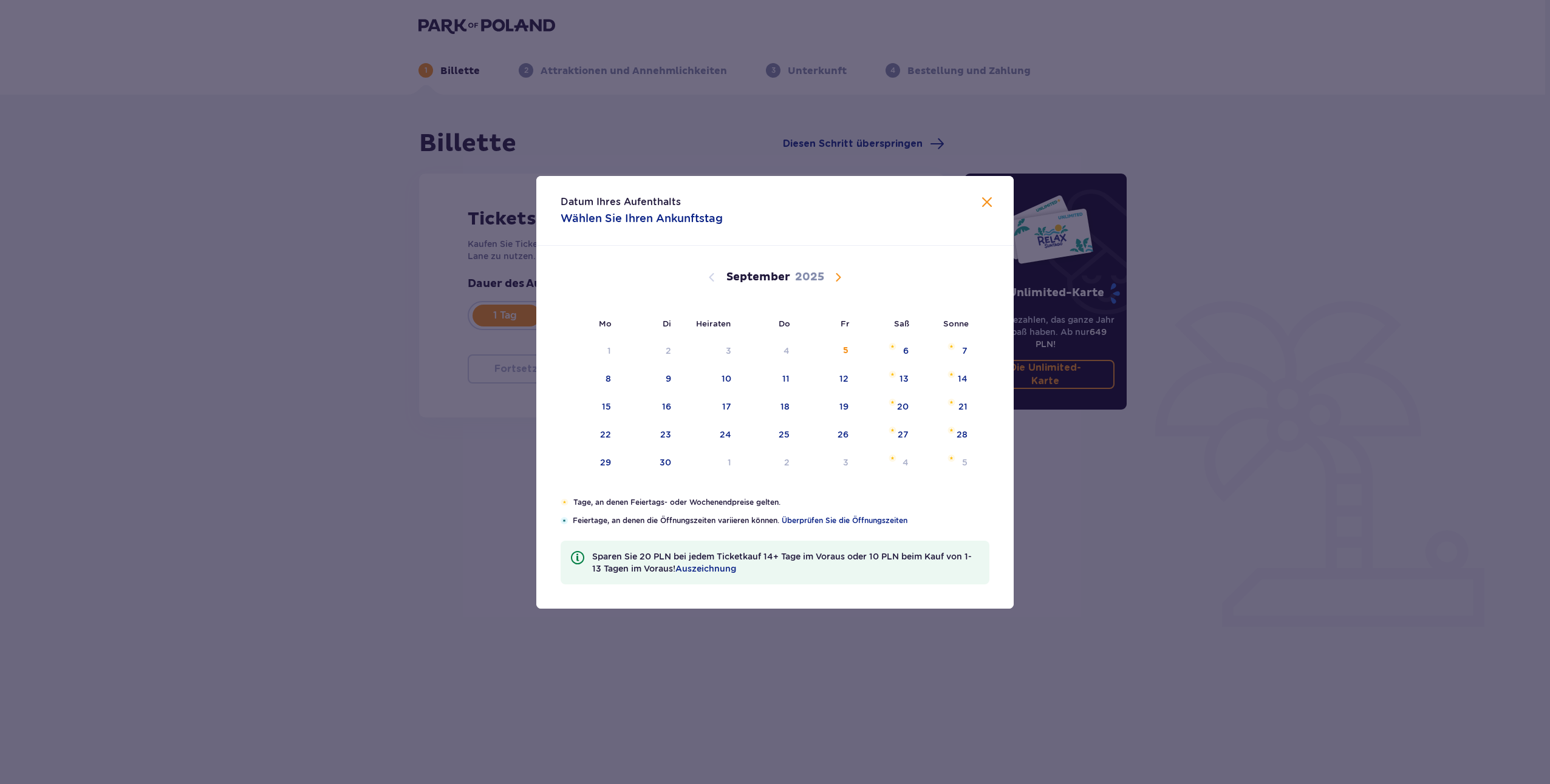
click at [988, 207] on span at bounding box center [987, 203] width 14 height 14
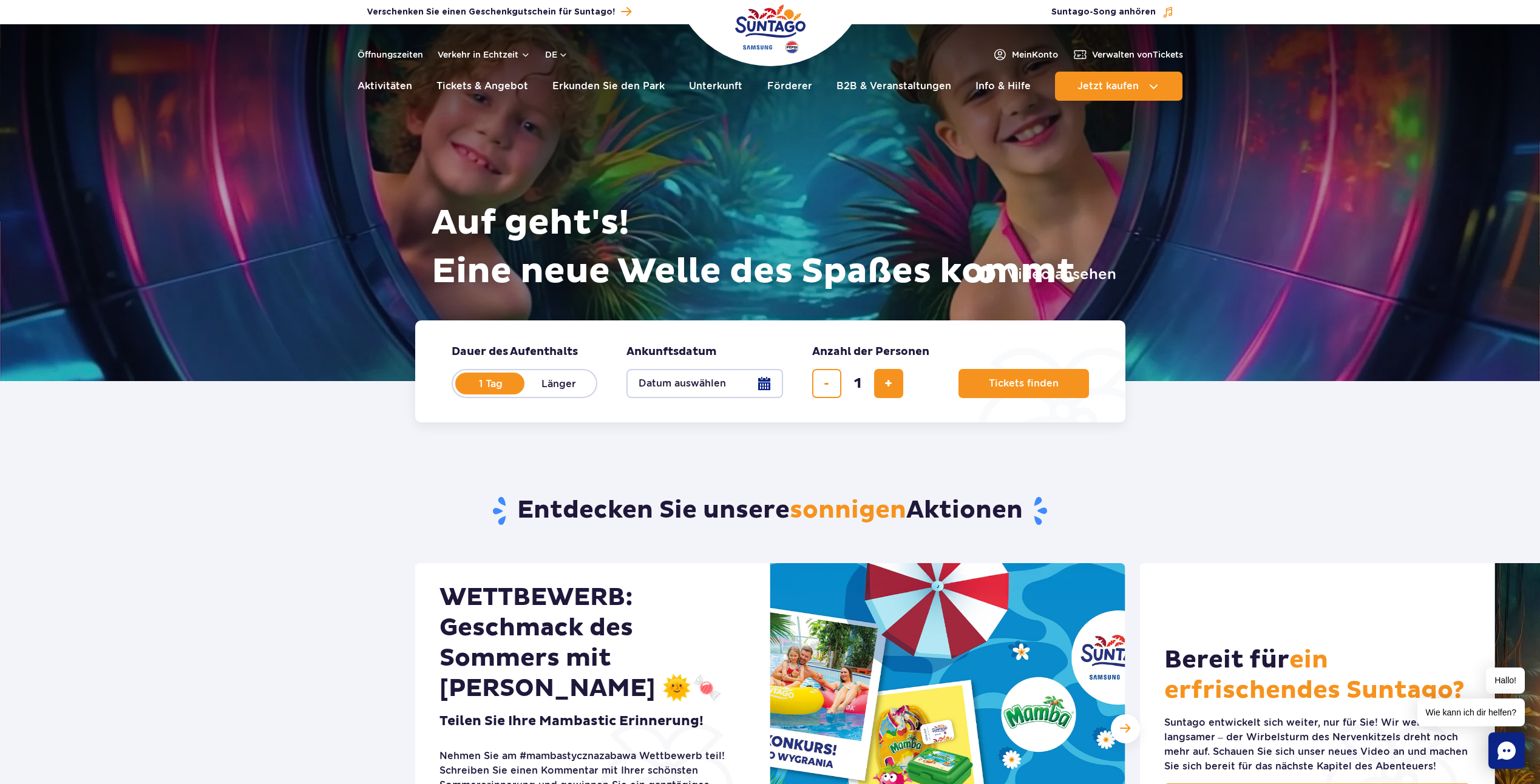
click at [504, 386] on label "1 Tag" at bounding box center [491, 383] width 69 height 25
click at [470, 394] on input "1 Tag" at bounding box center [463, 395] width 13 height 2
click at [559, 389] on label "Länger" at bounding box center [559, 383] width 69 height 25
click at [538, 394] on input "Länger" at bounding box center [531, 395] width 13 height 2
radio input "false"
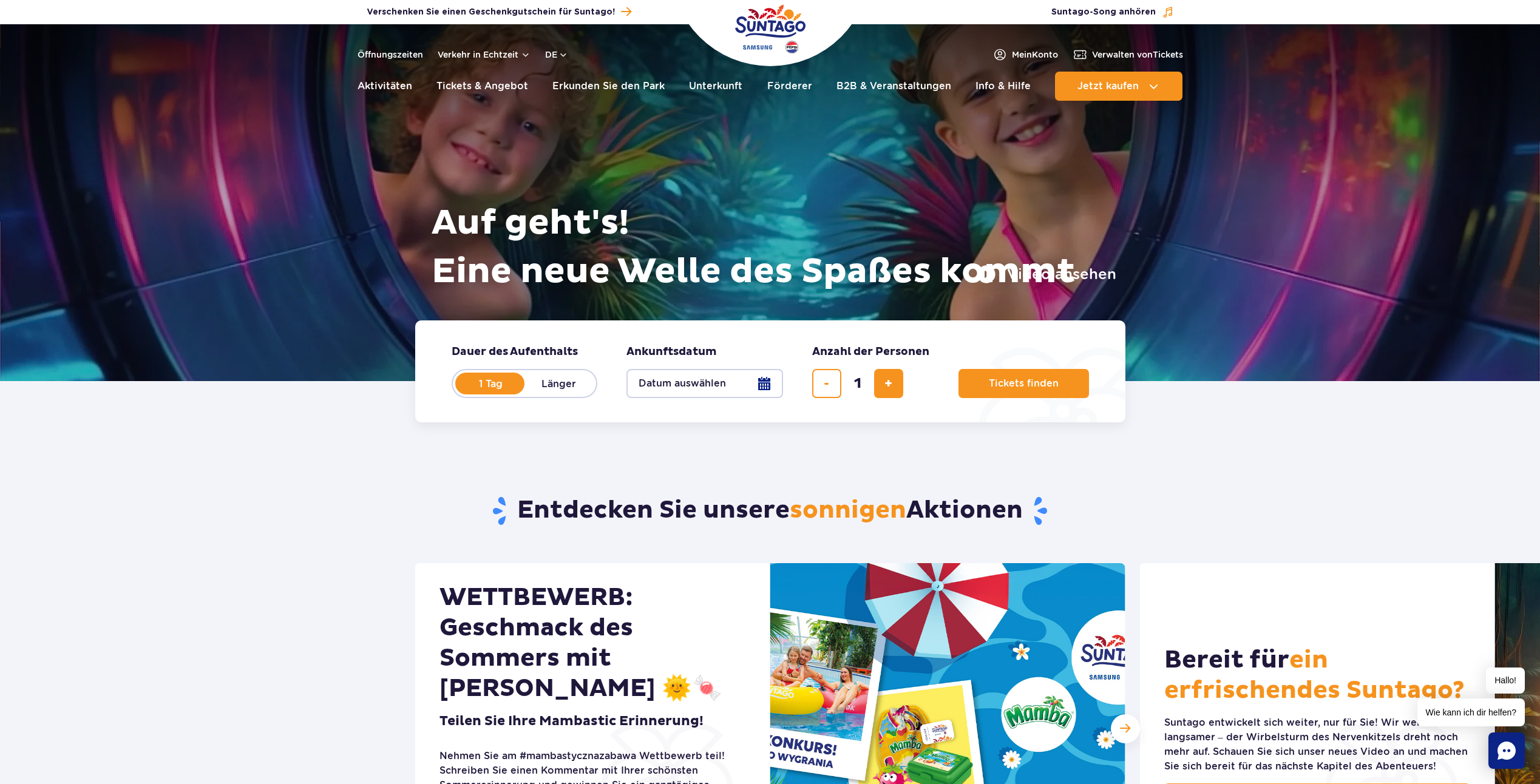
radio input "true"
click at [679, 387] on button "Datum auswählen" at bounding box center [705, 384] width 157 height 29
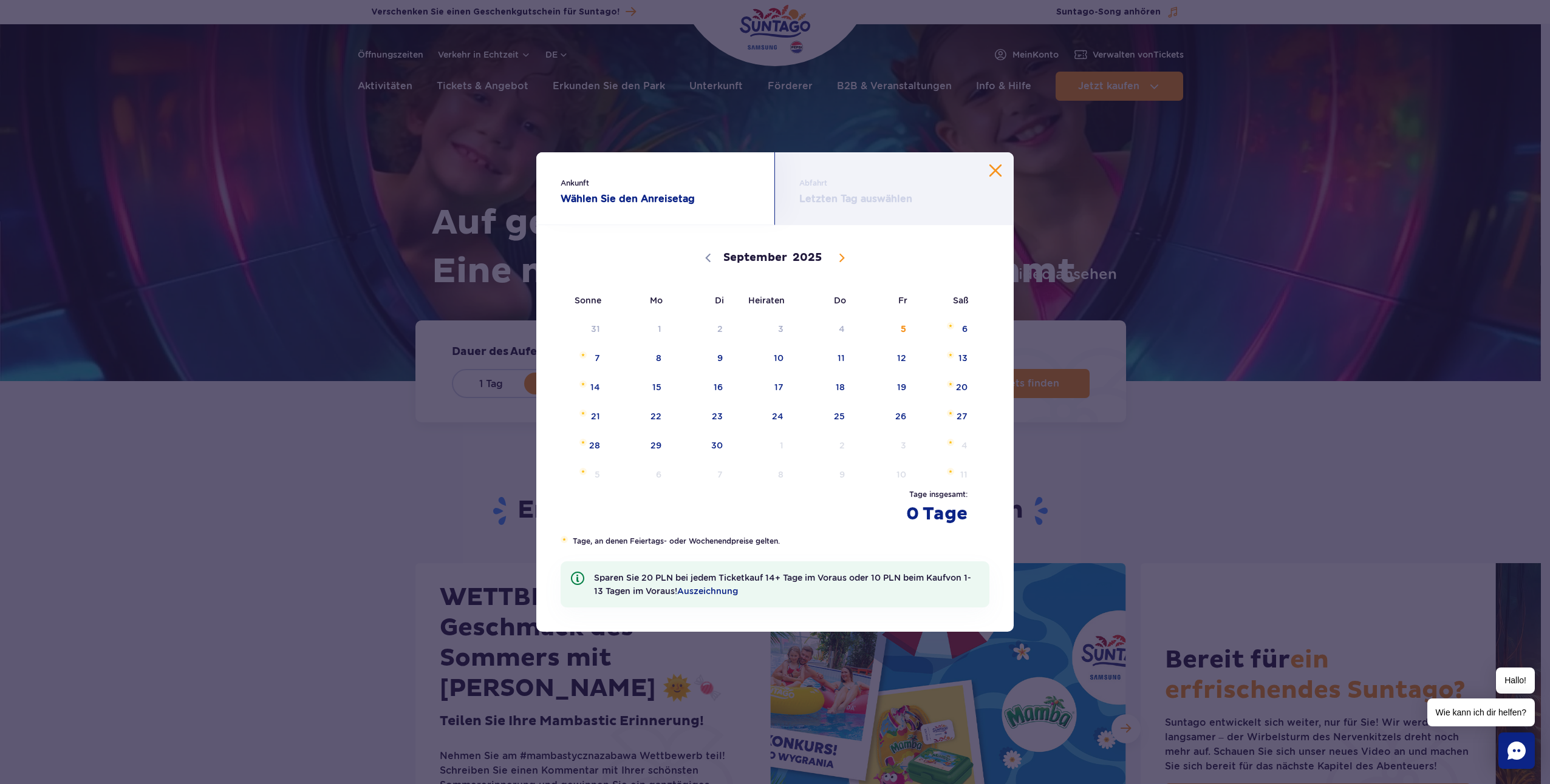
click at [840, 261] on icon at bounding box center [842, 258] width 4 height 8
select select "9"
click at [960, 418] on font "25" at bounding box center [962, 416] width 11 height 9
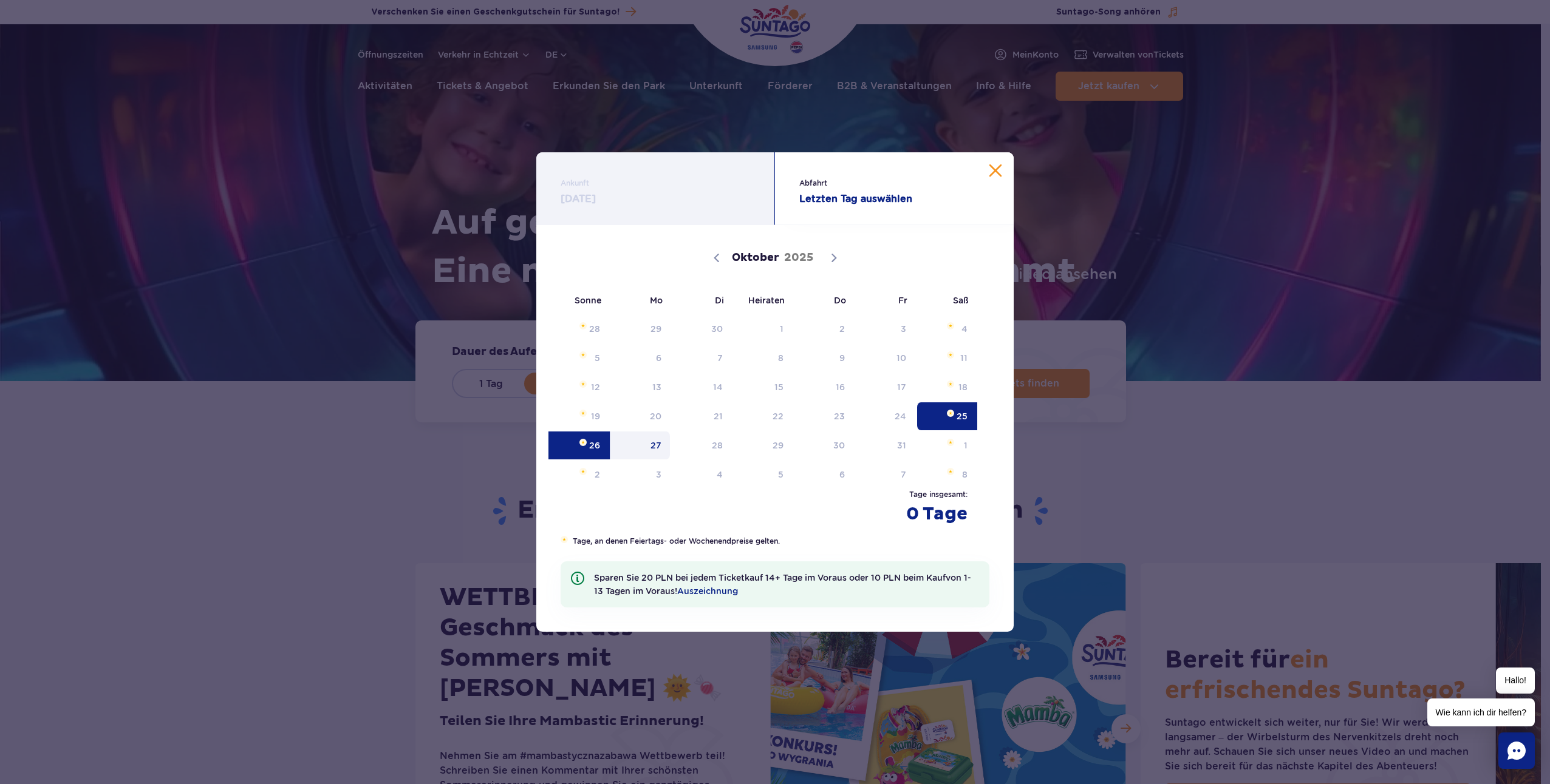
click at [659, 446] on span "27" at bounding box center [640, 445] width 61 height 28
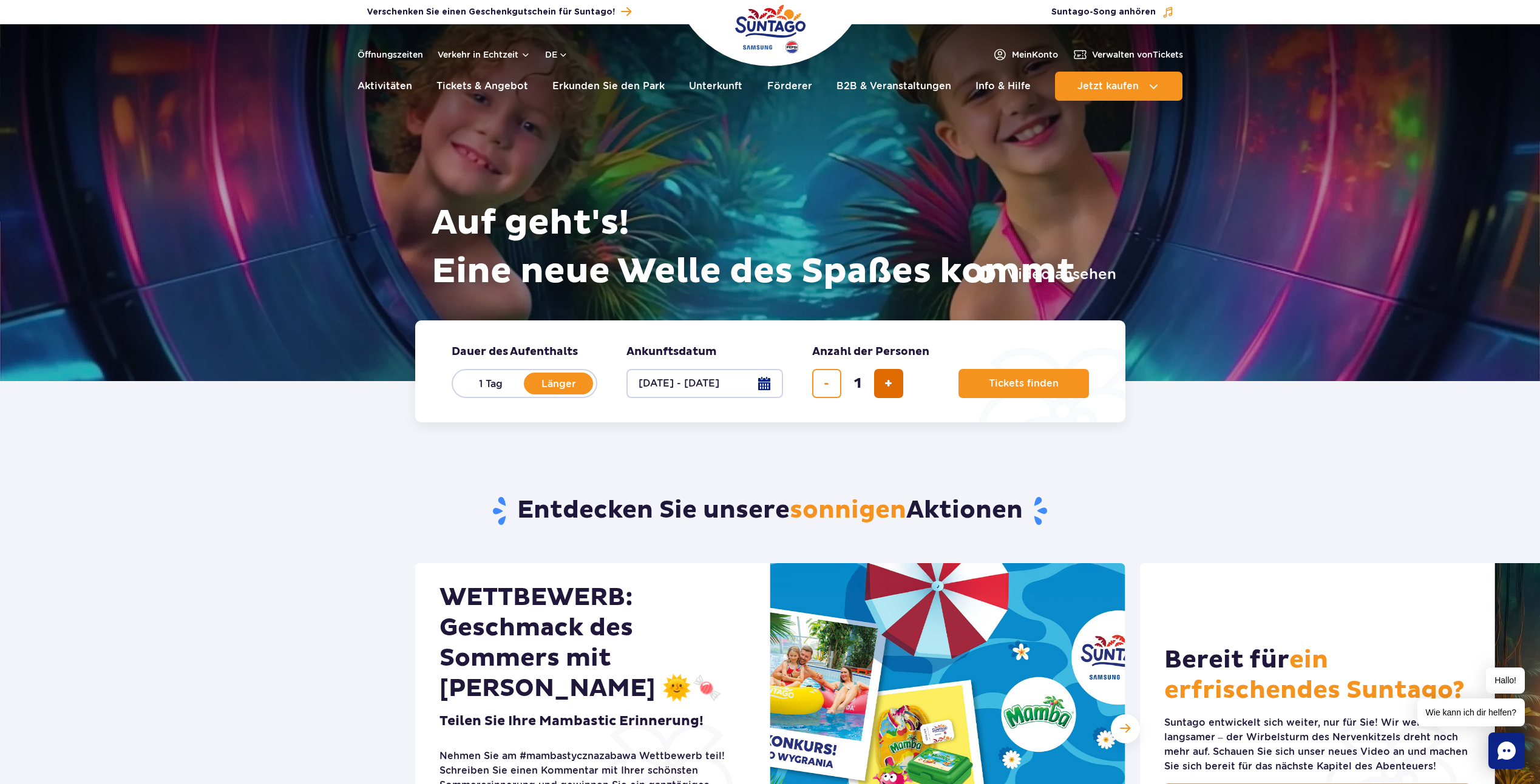
click at [895, 393] on button "Ticket hinzufügen" at bounding box center [889, 384] width 29 height 29
click at [835, 385] on button "Ticket entfernen" at bounding box center [827, 384] width 29 height 29
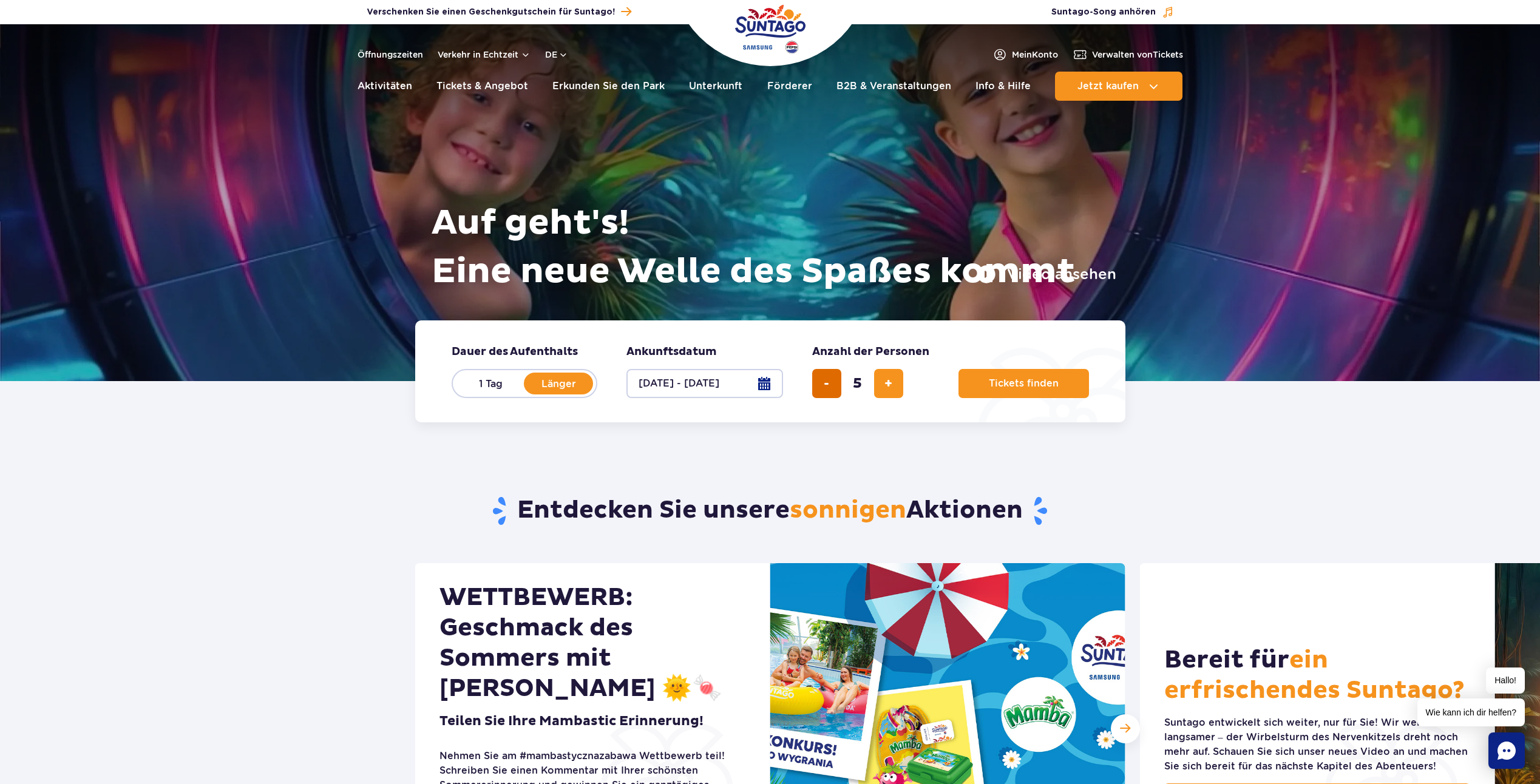
type input "4"
click at [736, 392] on button "25.10.25 - 27.10.25" at bounding box center [705, 384] width 157 height 29
select select "9"
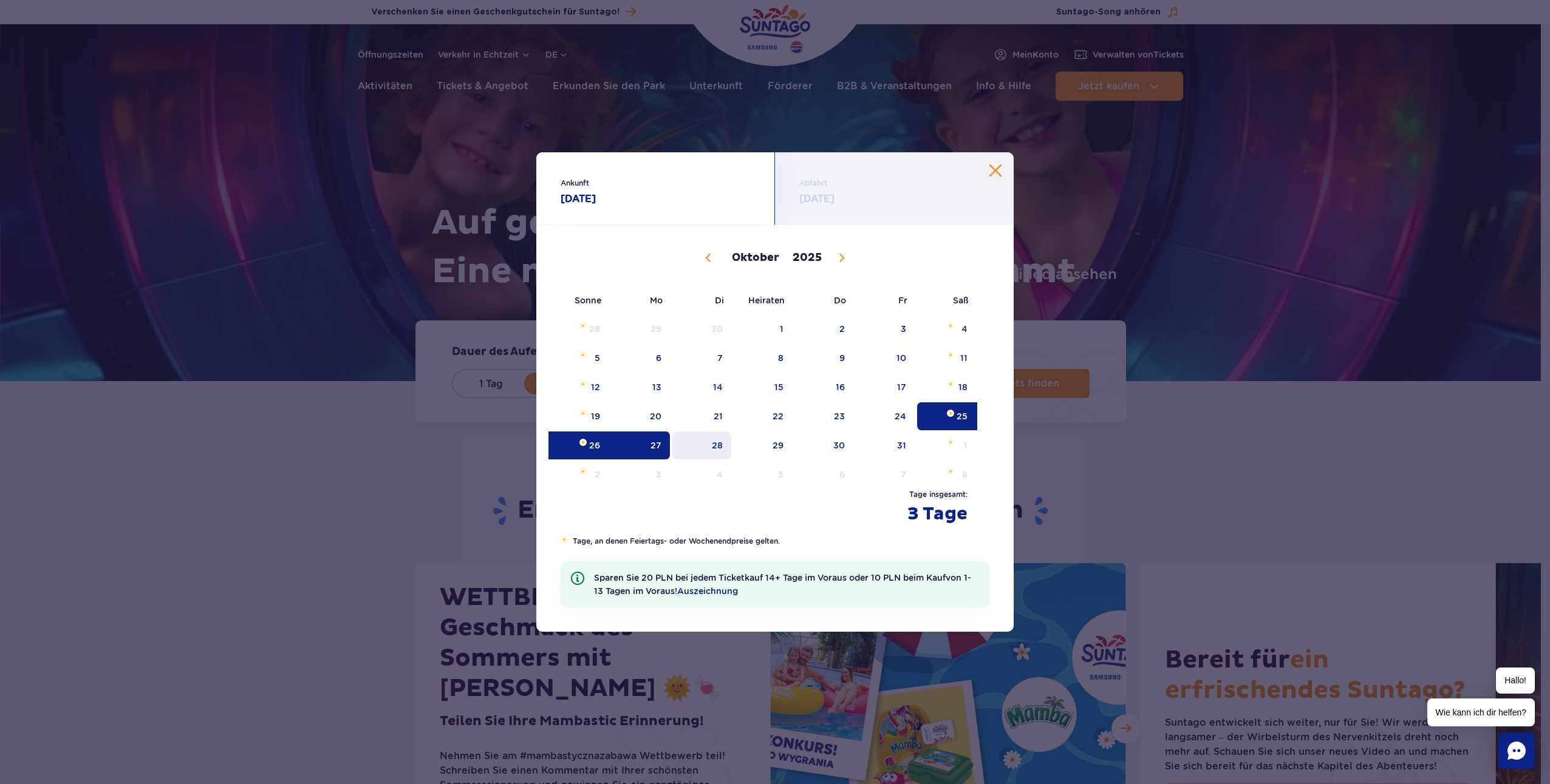
click at [714, 439] on span "28" at bounding box center [701, 445] width 61 height 28
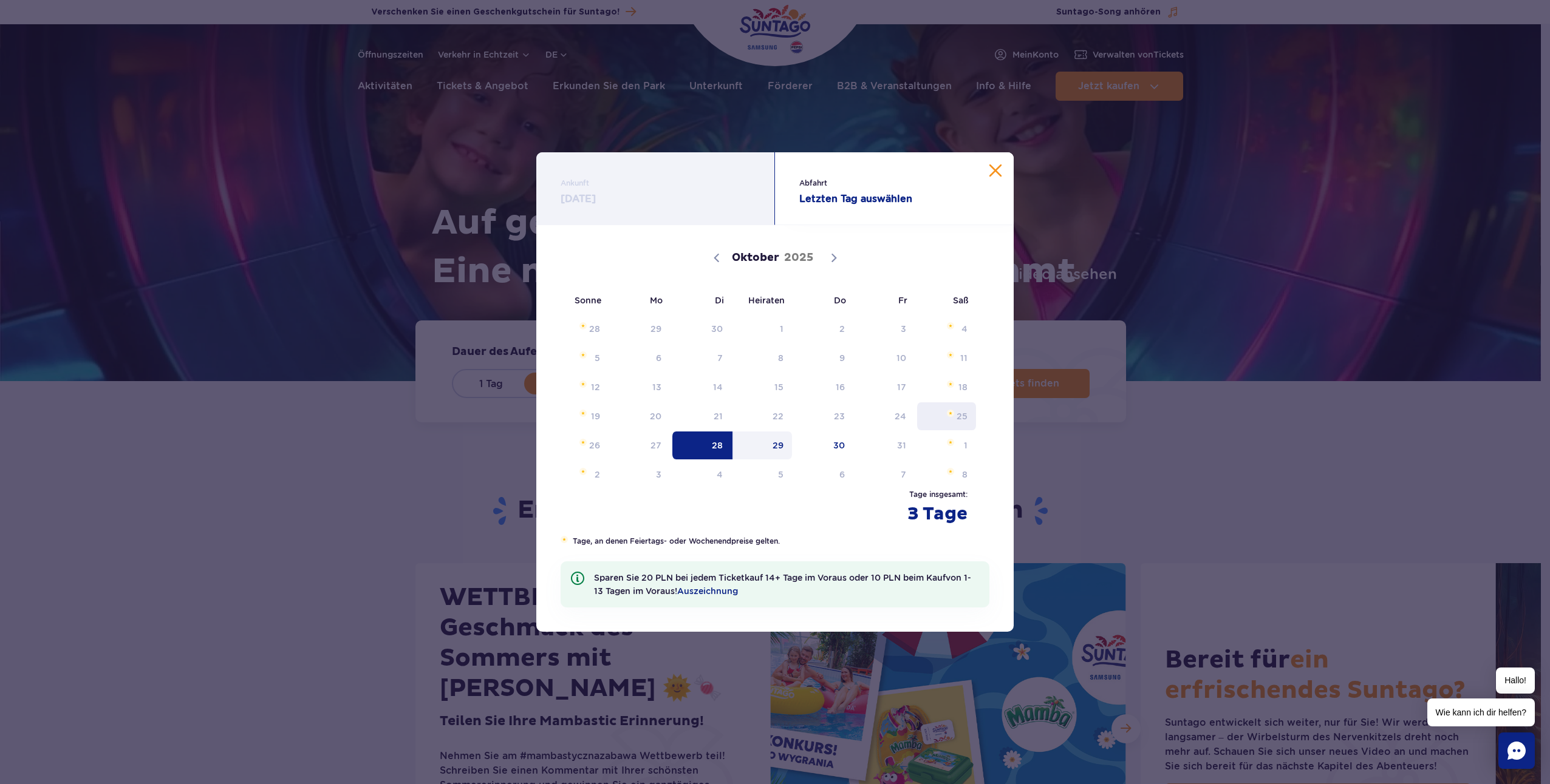
click at [951, 410] on span "25. Oktober 2025" at bounding box center [951, 413] width 7 height 7
click at [715, 445] on span "28" at bounding box center [701, 445] width 61 height 28
radio input "true"
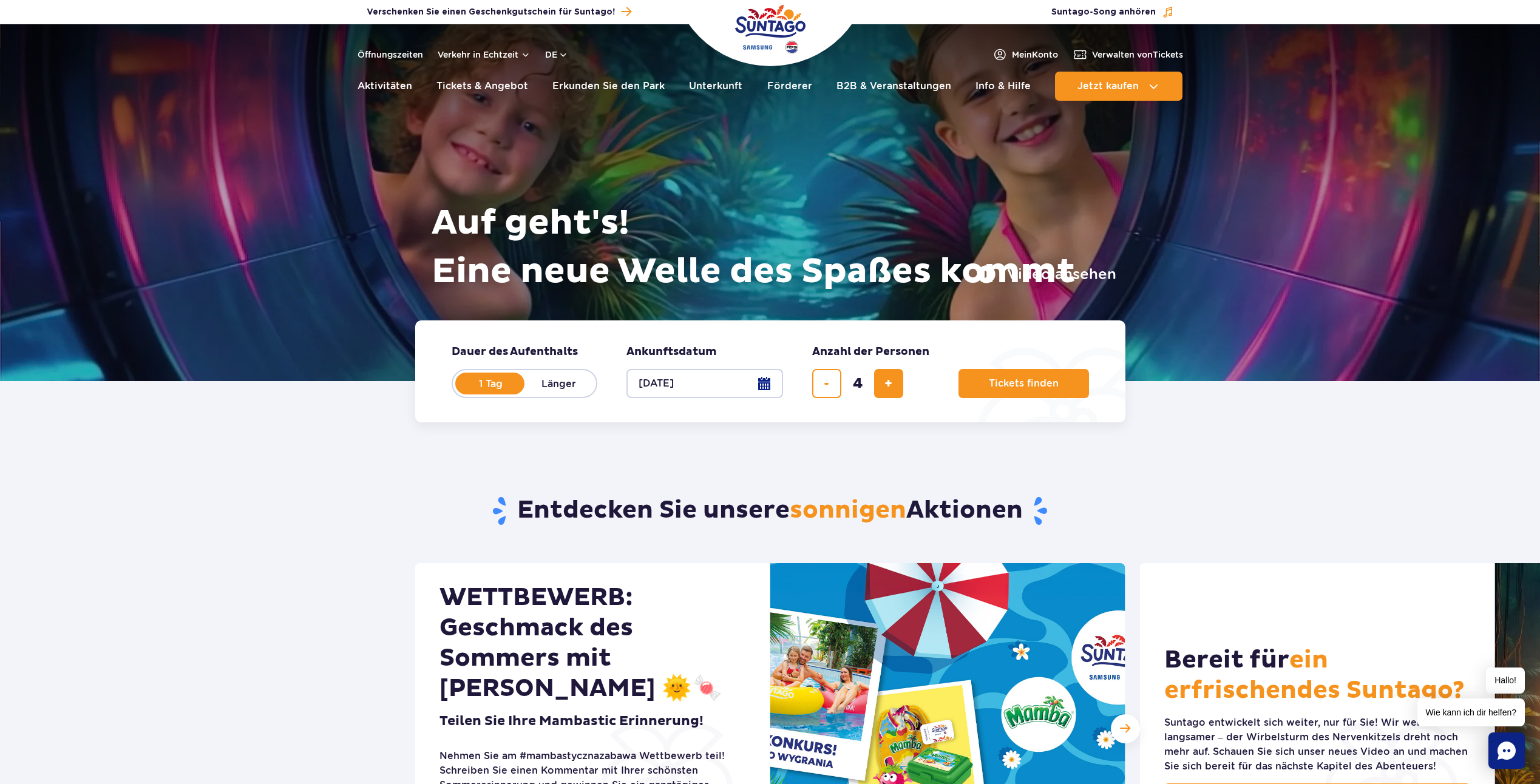
click at [747, 388] on button "28.10.25" at bounding box center [705, 384] width 157 height 29
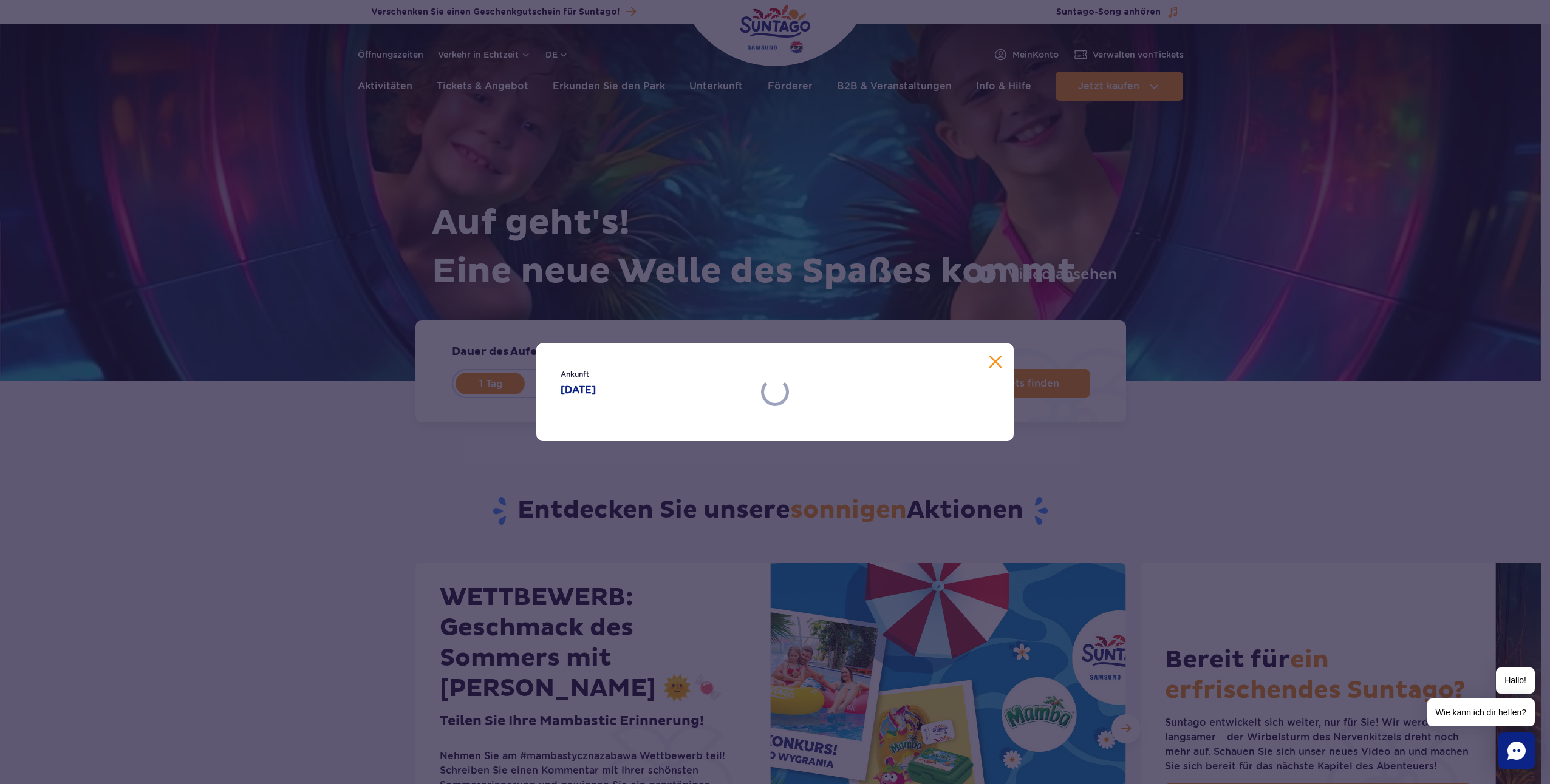
select select "9"
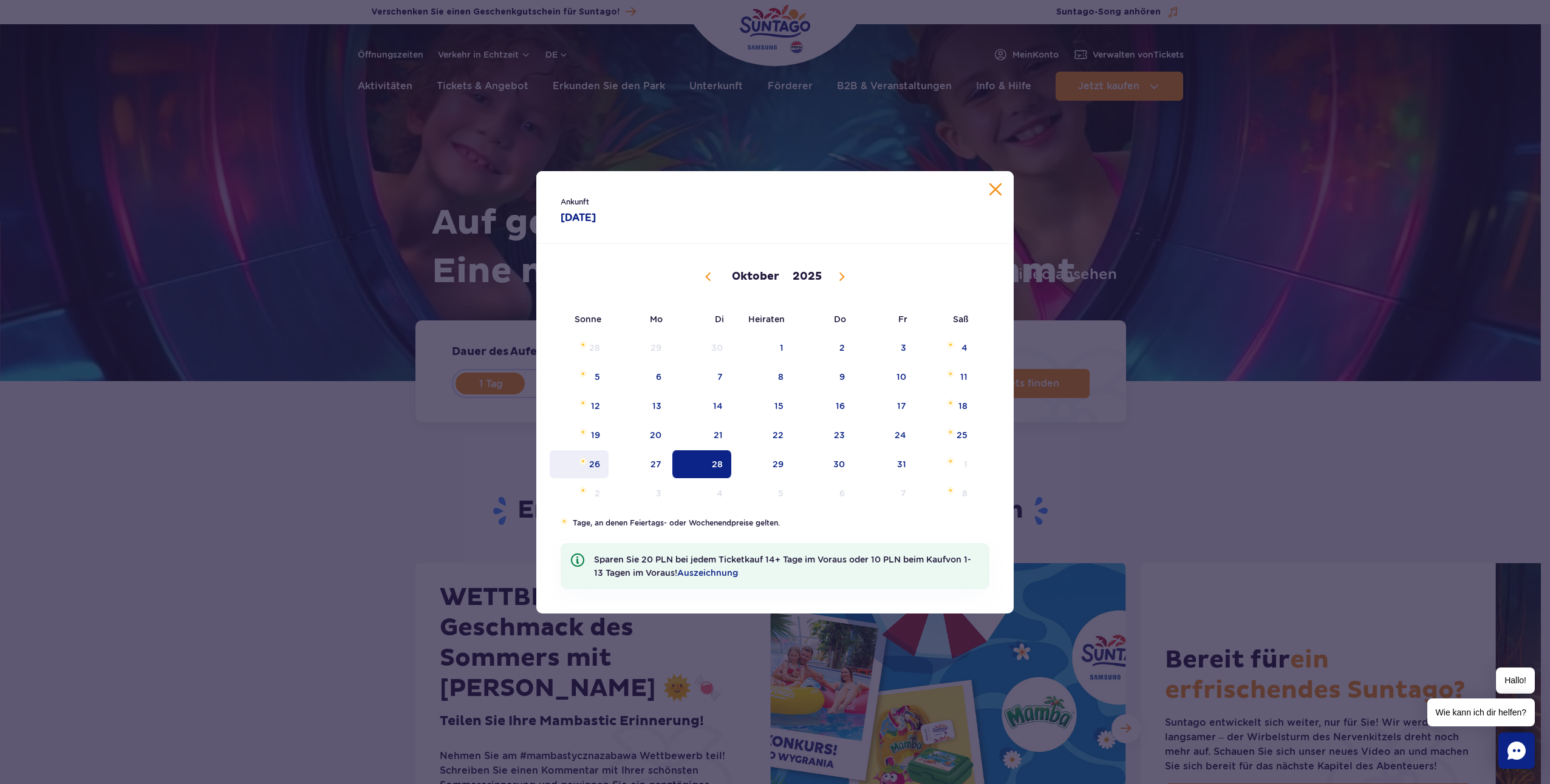
click at [601, 466] on span "26" at bounding box center [579, 464] width 61 height 28
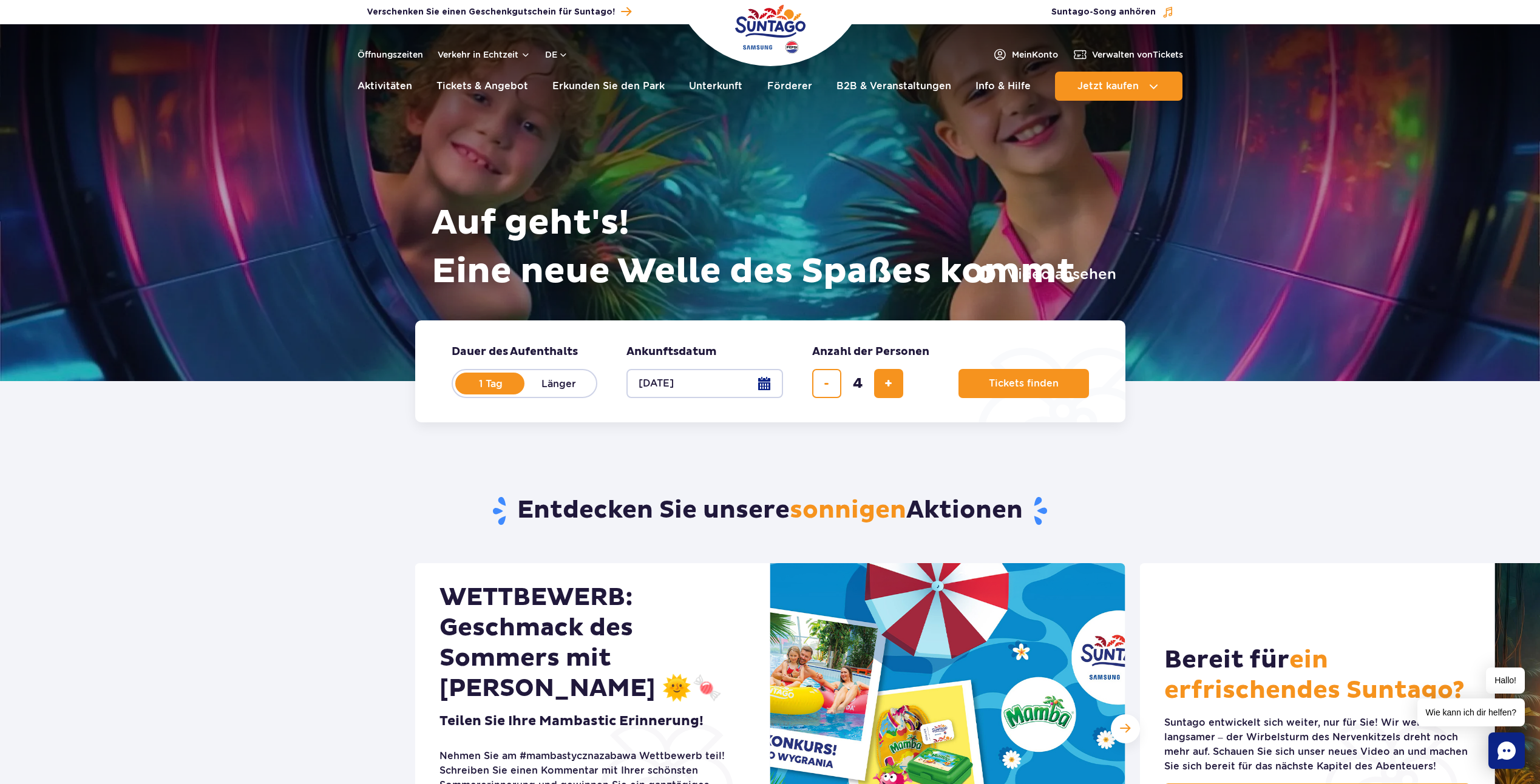
click at [767, 390] on button "26.10.25" at bounding box center [705, 384] width 157 height 29
select select "9"
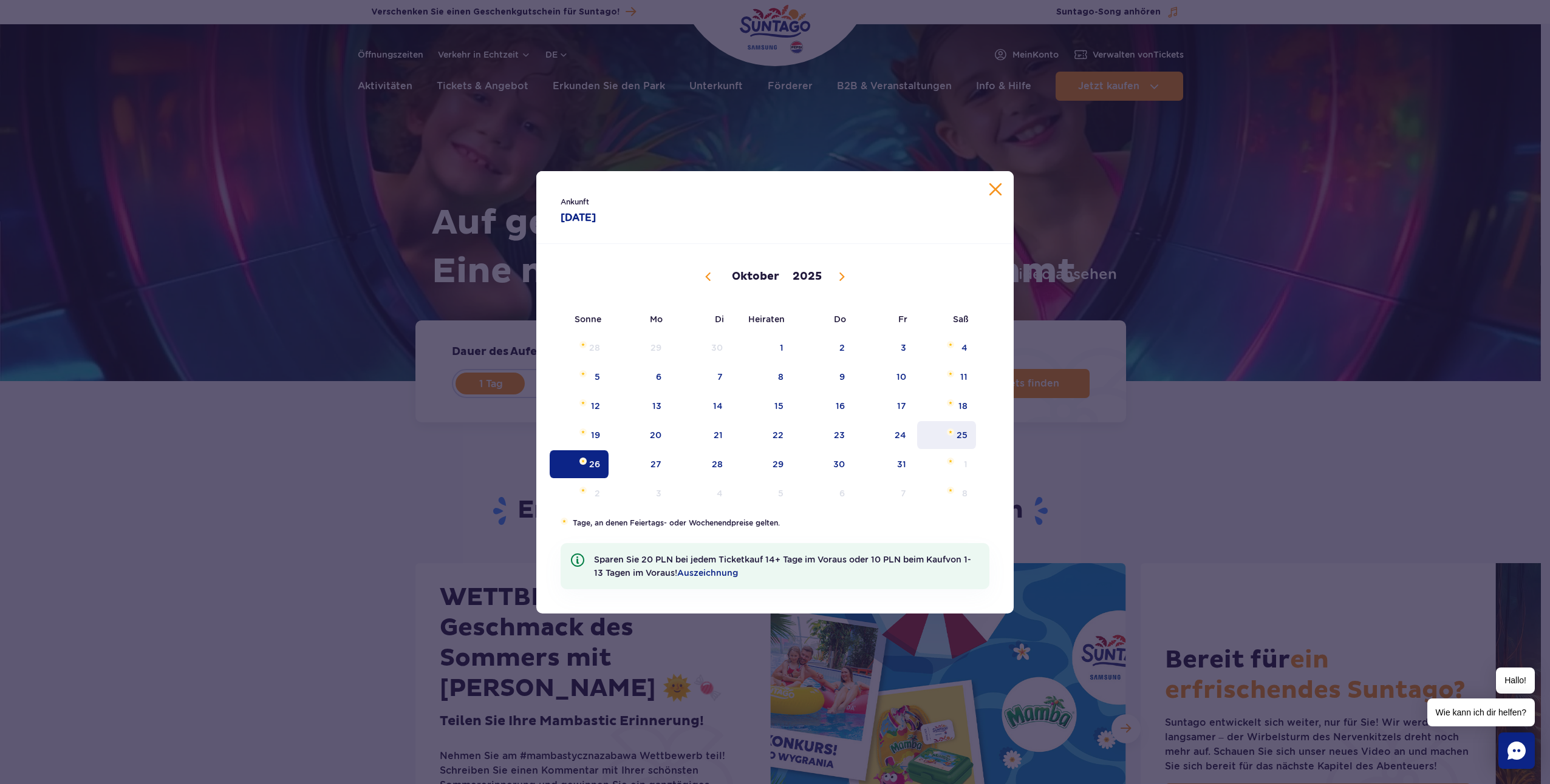
click at [959, 439] on font "25" at bounding box center [962, 435] width 11 height 9
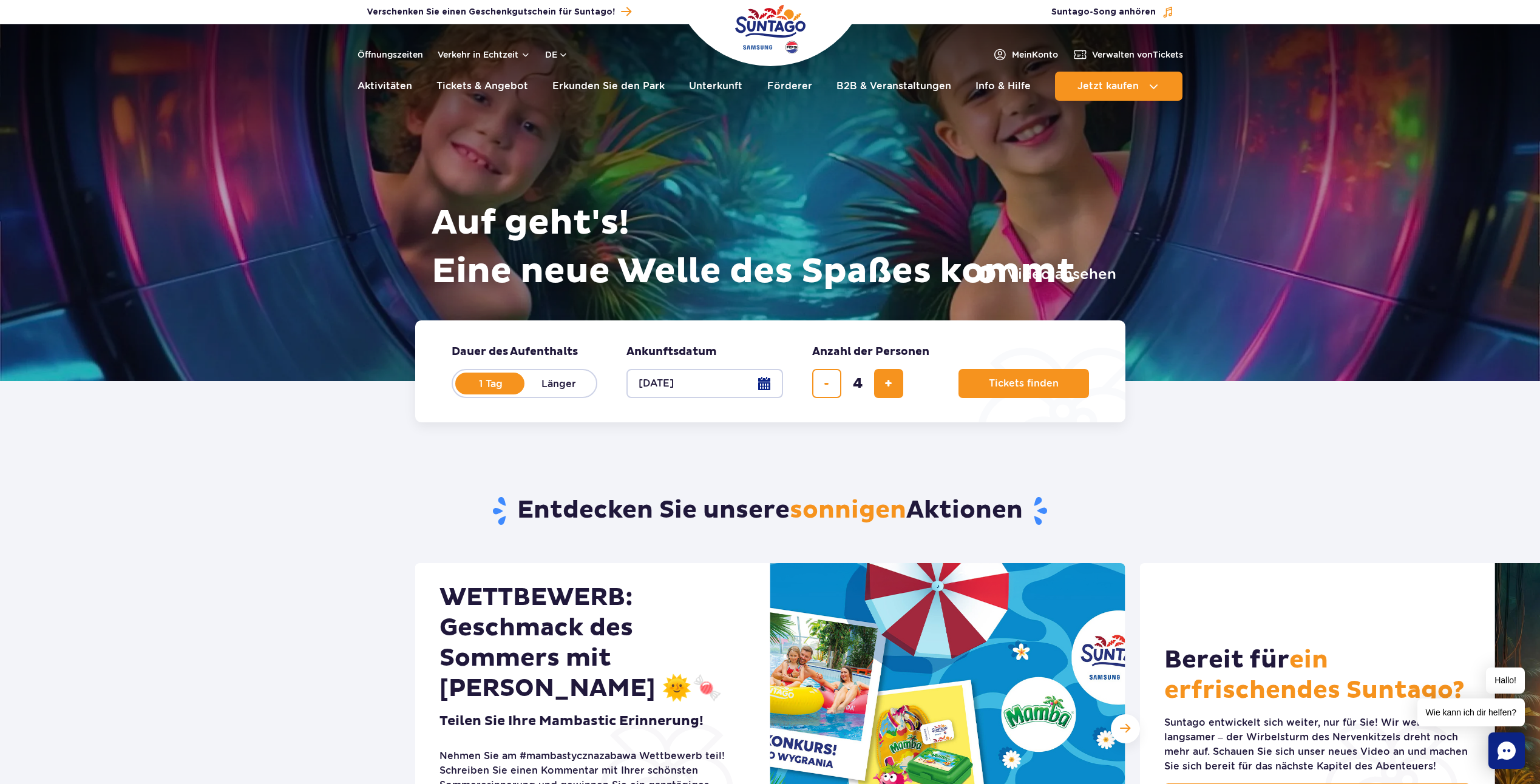
click at [747, 386] on button "25.10.25" at bounding box center [705, 384] width 157 height 29
select select "9"
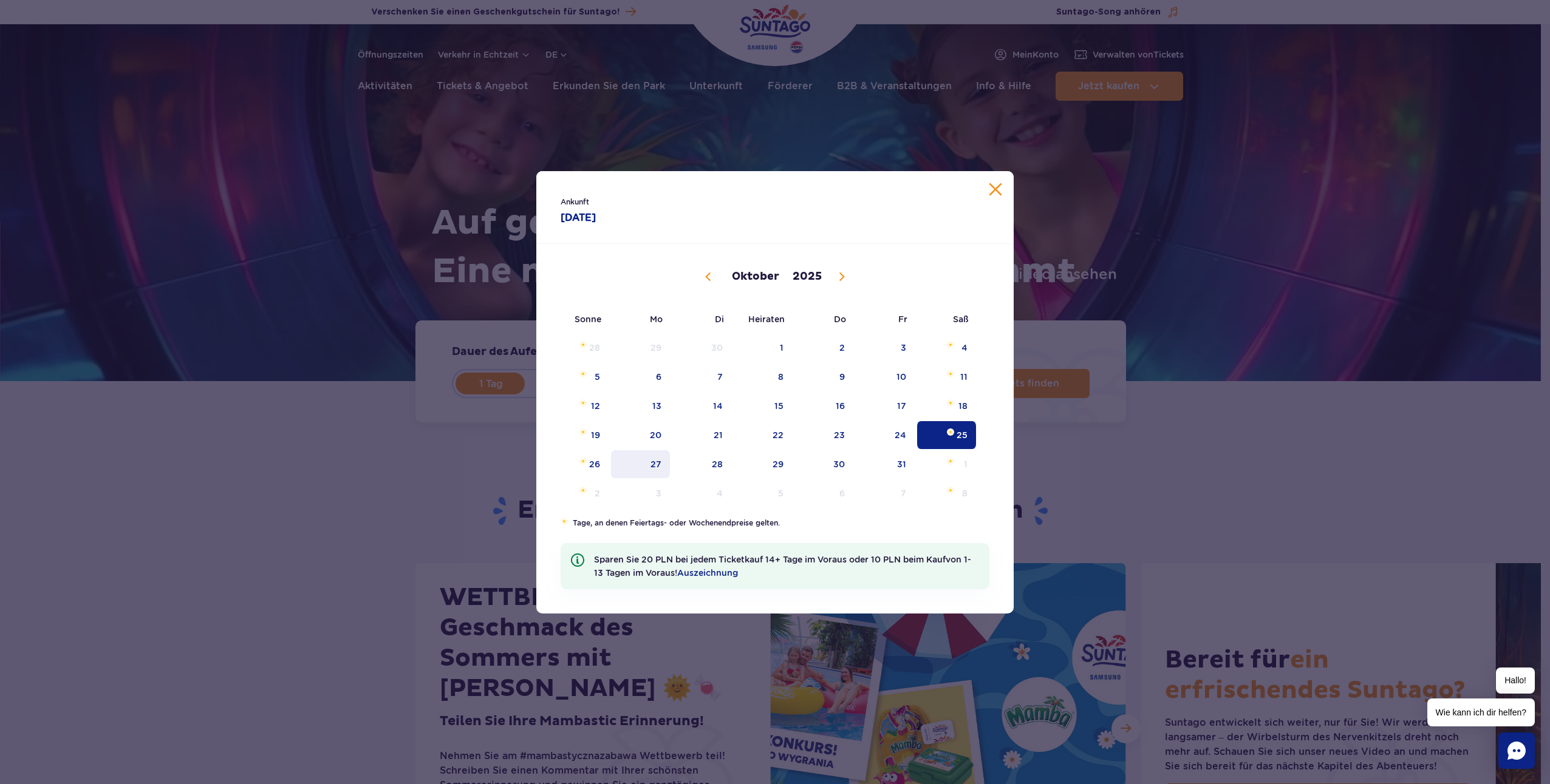
click at [656, 462] on span "27" at bounding box center [640, 464] width 61 height 28
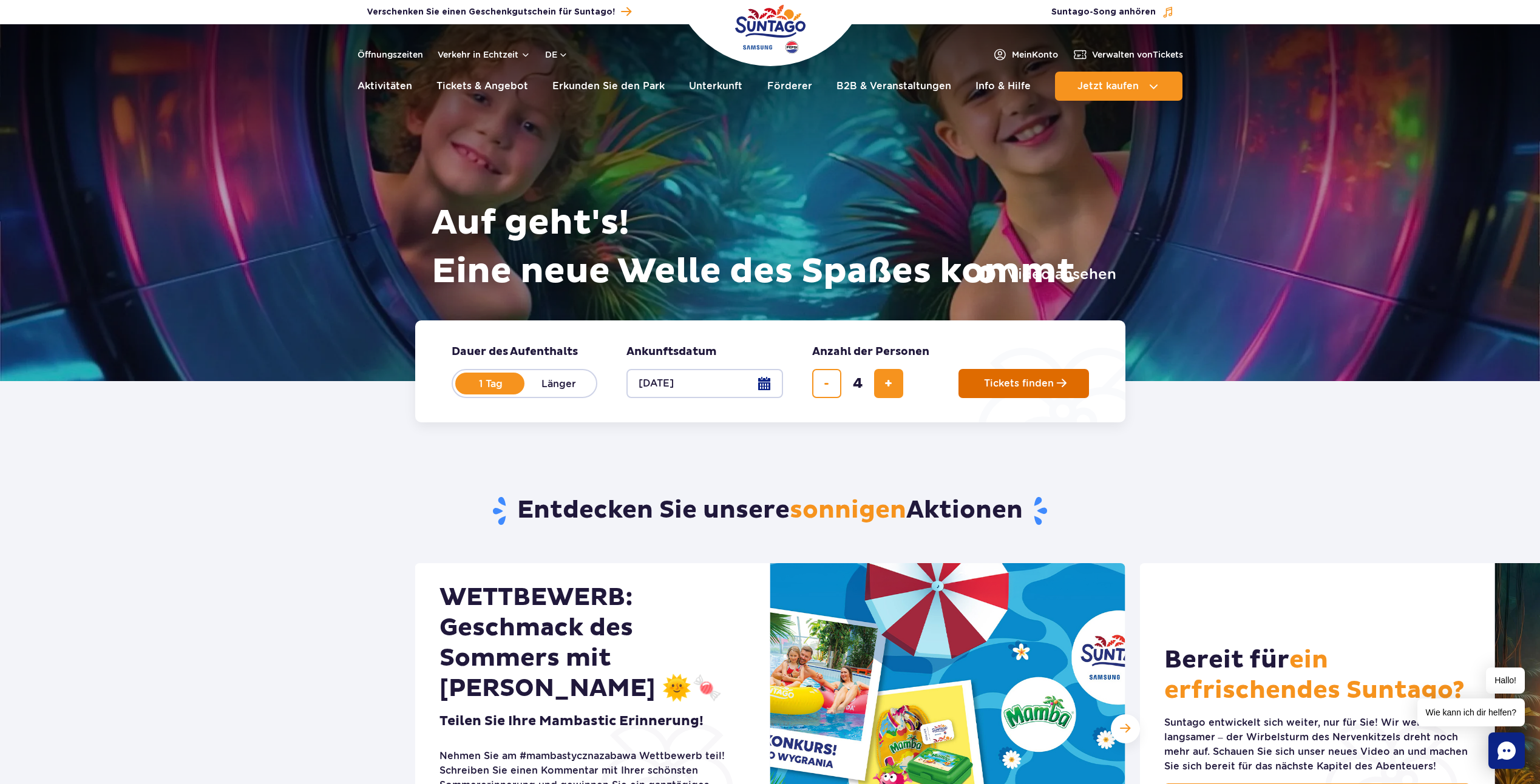
click at [1053, 393] on button "Tickets finden" at bounding box center [1024, 384] width 131 height 29
click at [1016, 392] on button "Tickets finden" at bounding box center [1024, 384] width 131 height 29
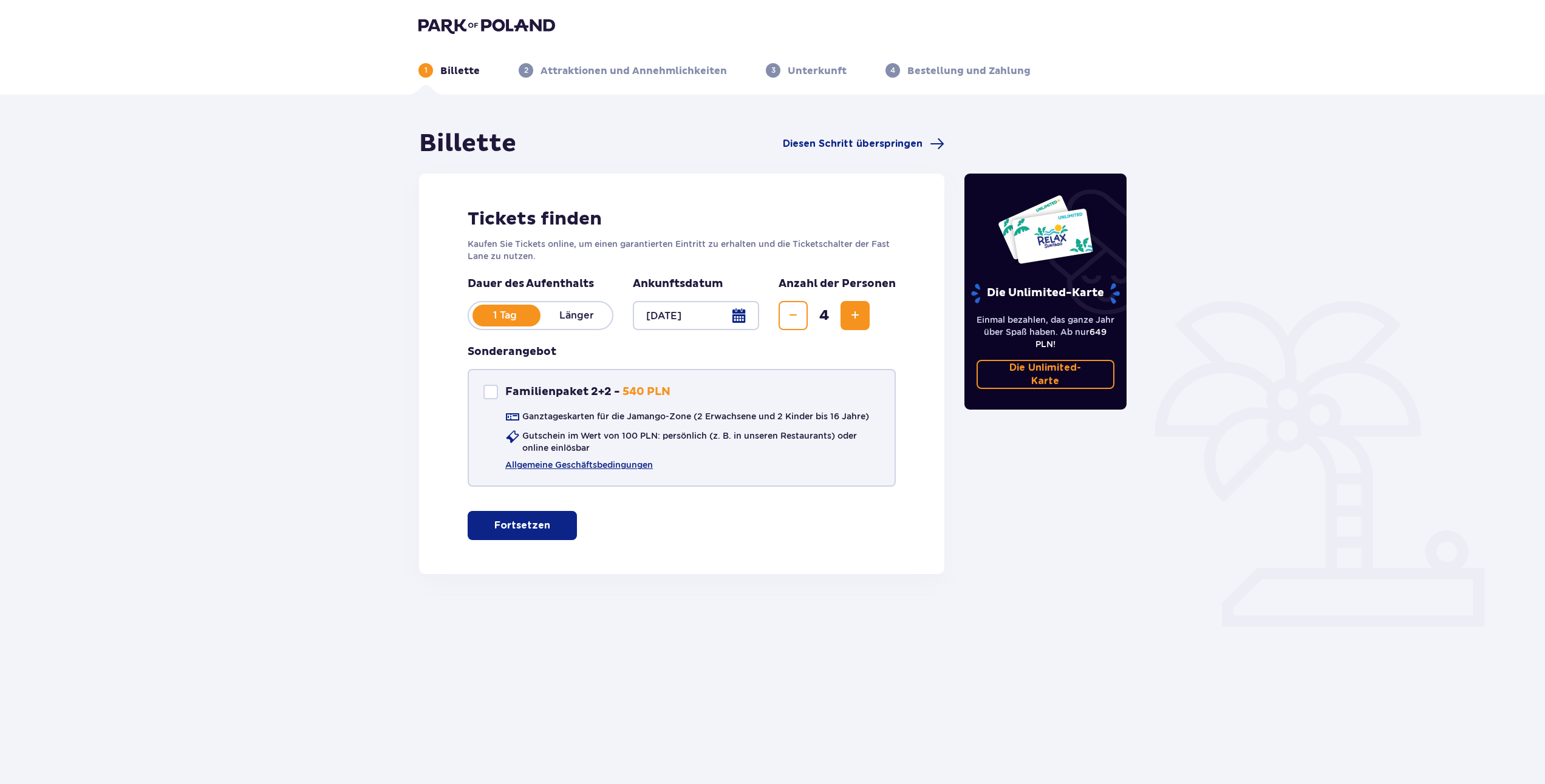
click at [489, 395] on div at bounding box center [491, 392] width 14 height 14
checkbox input "true"
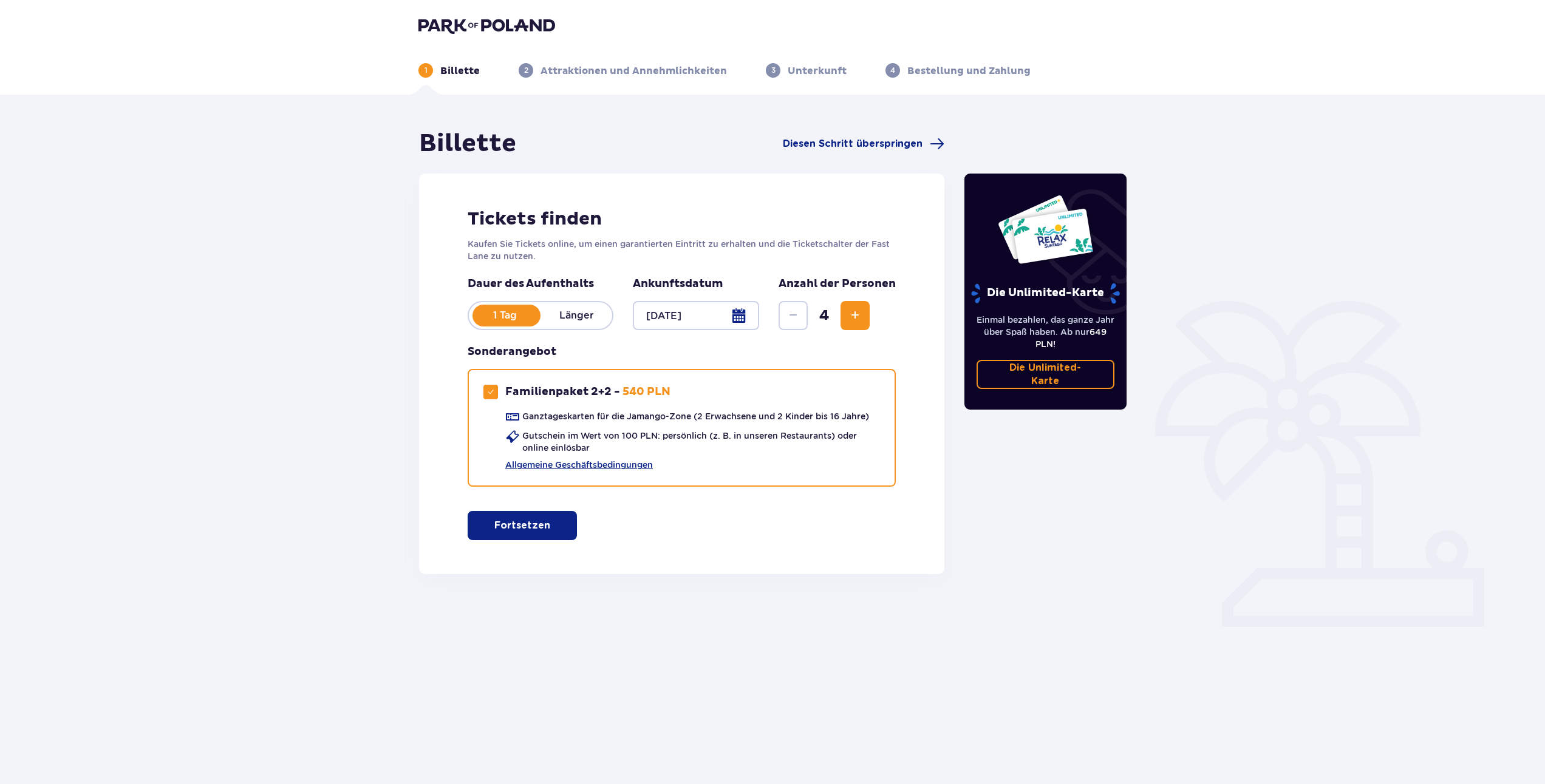
click at [546, 522] on span "button" at bounding box center [552, 525] width 14 height 14
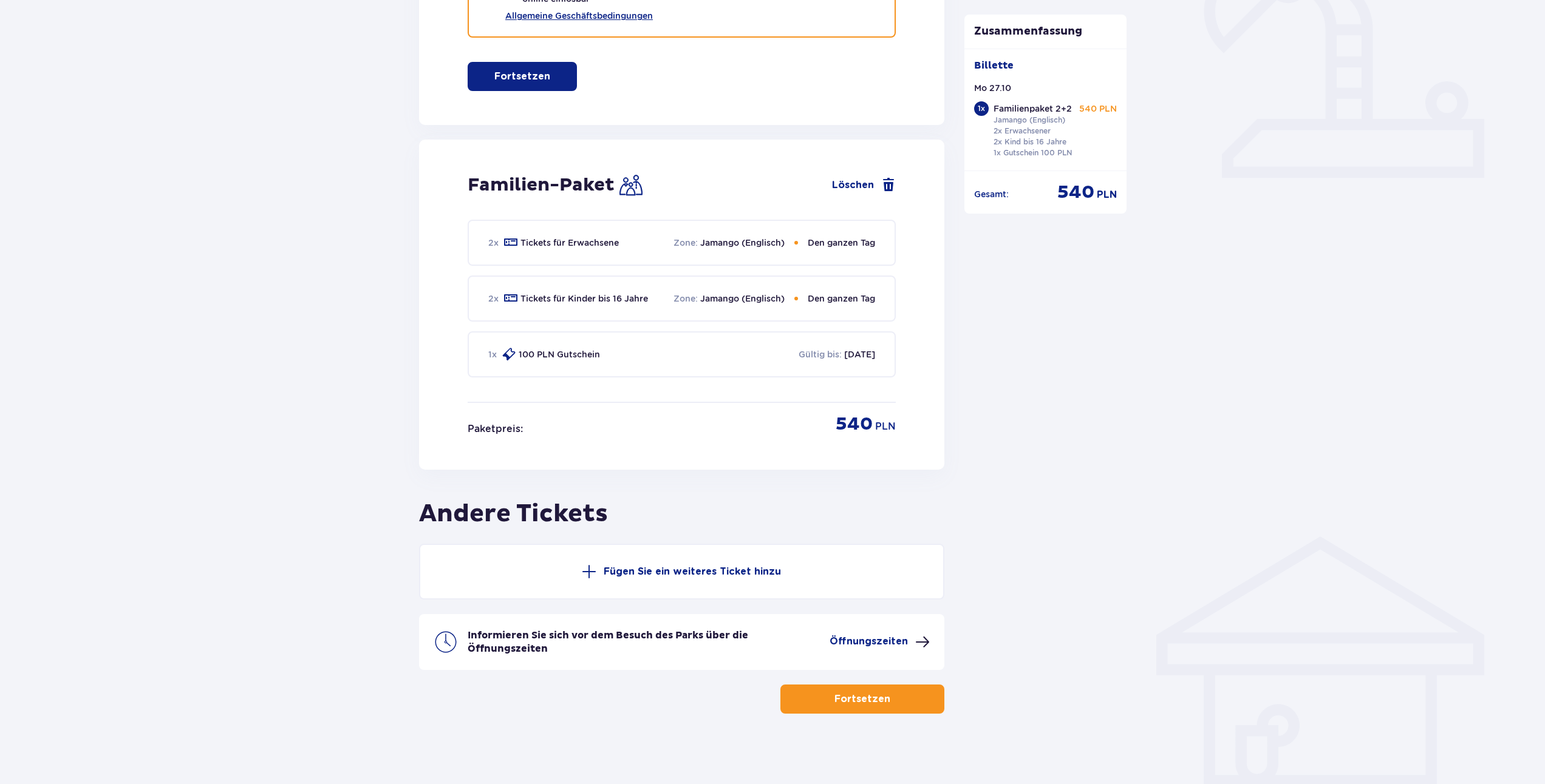
scroll to position [85, 0]
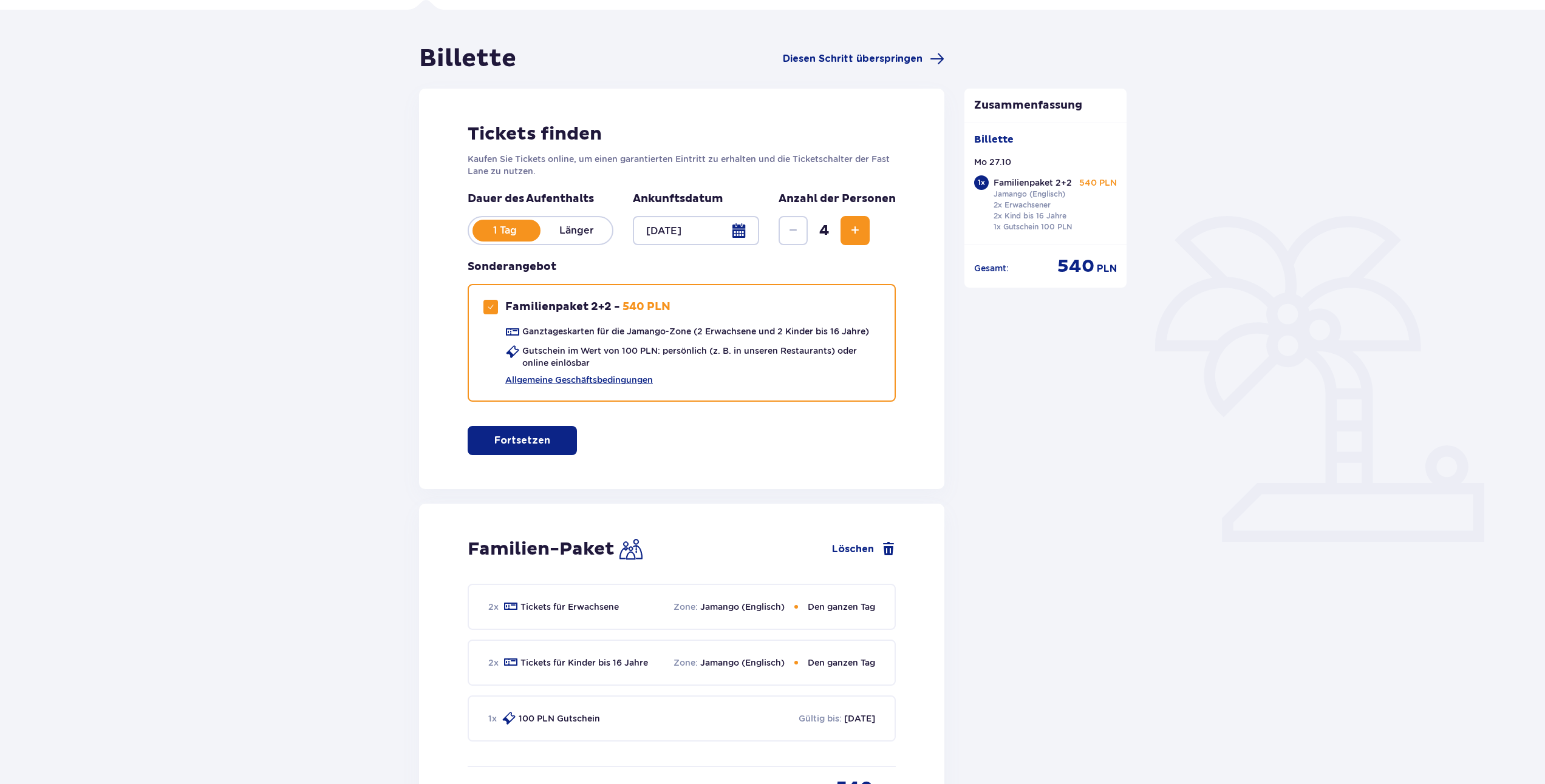
click at [547, 447] on span "button" at bounding box center [552, 441] width 14 height 14
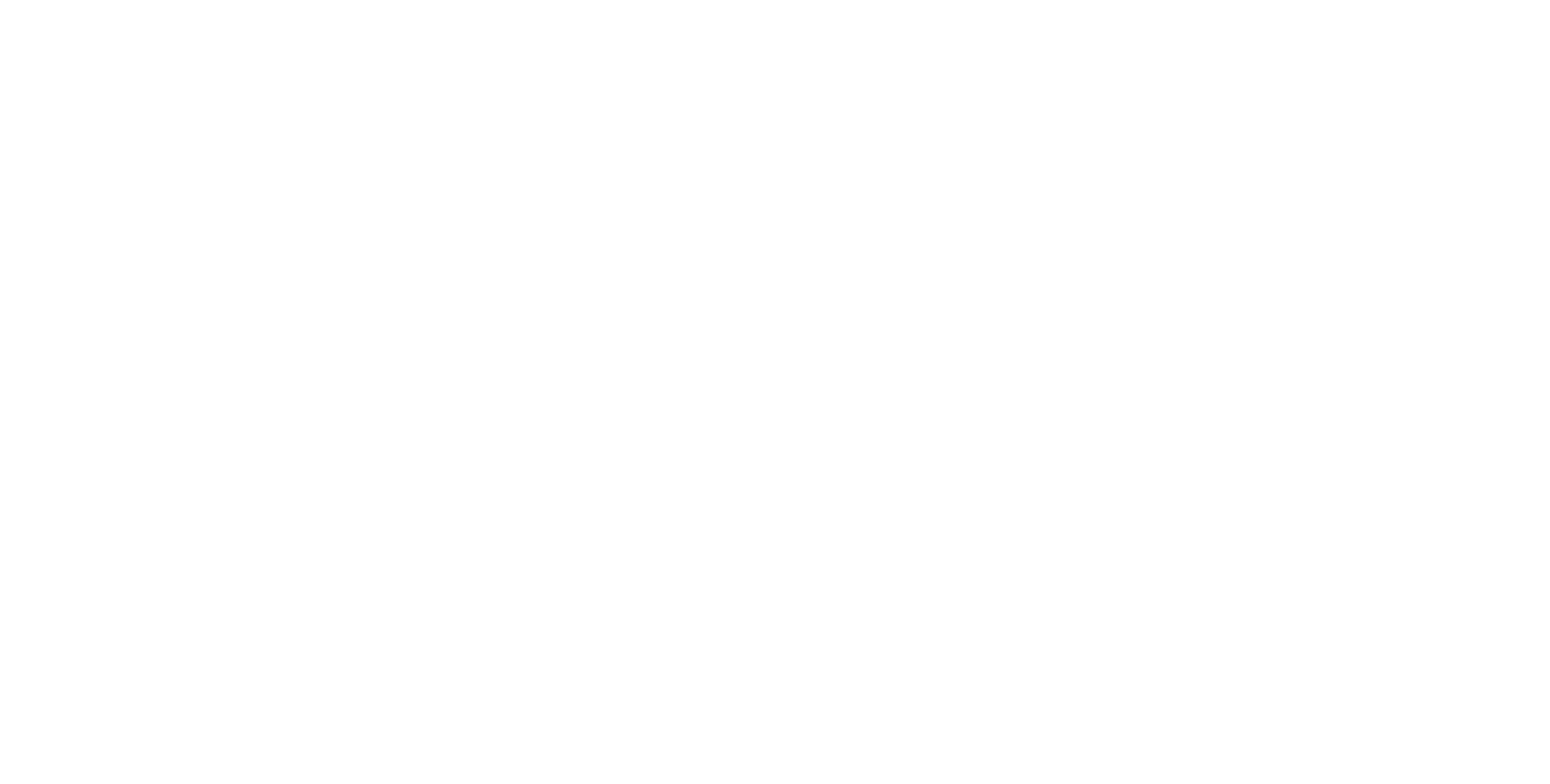
scroll to position [0, 0]
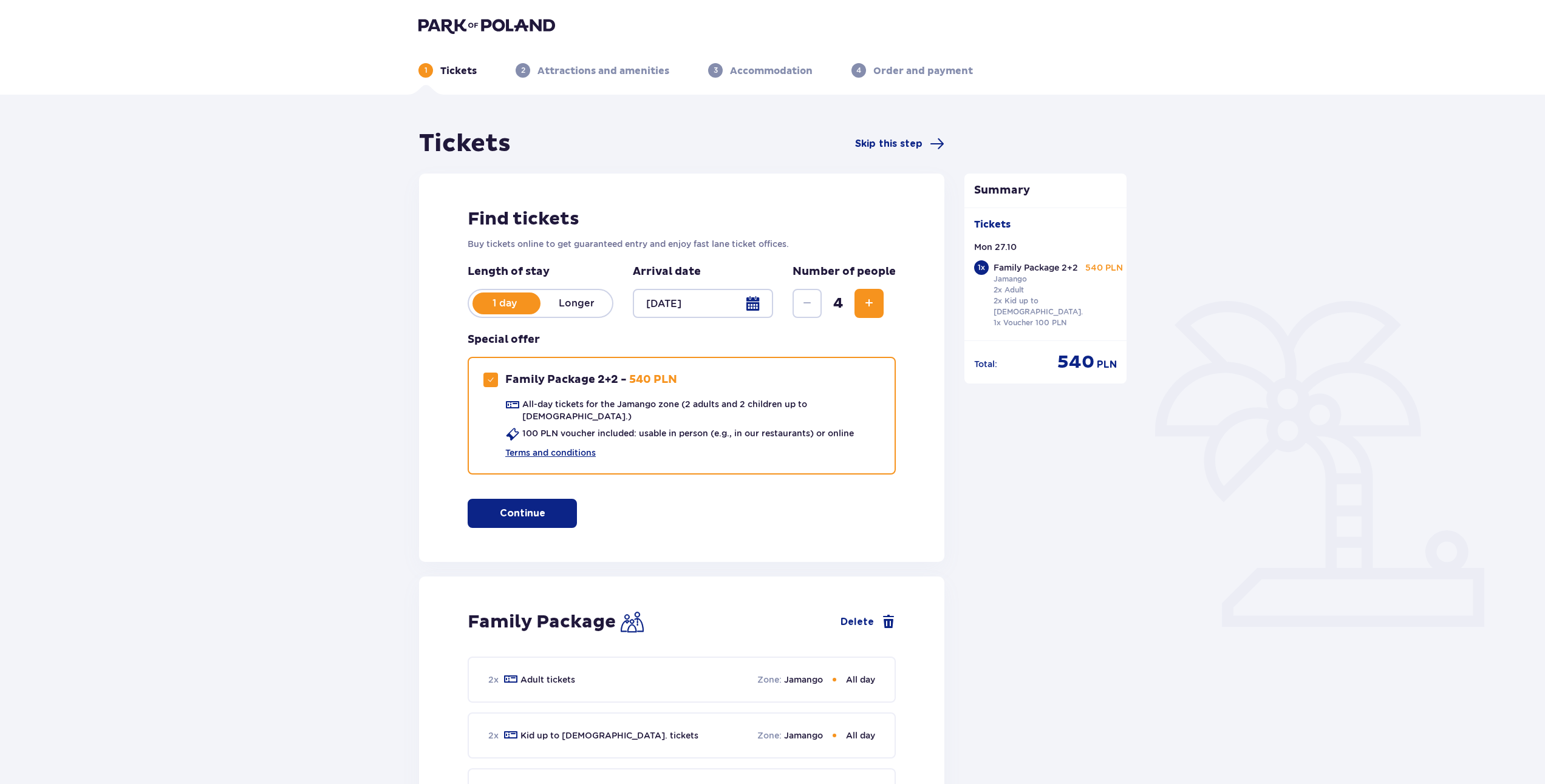
click at [557, 512] on button "Continue" at bounding box center [522, 514] width 109 height 29
